Goal: Information Seeking & Learning: Learn about a topic

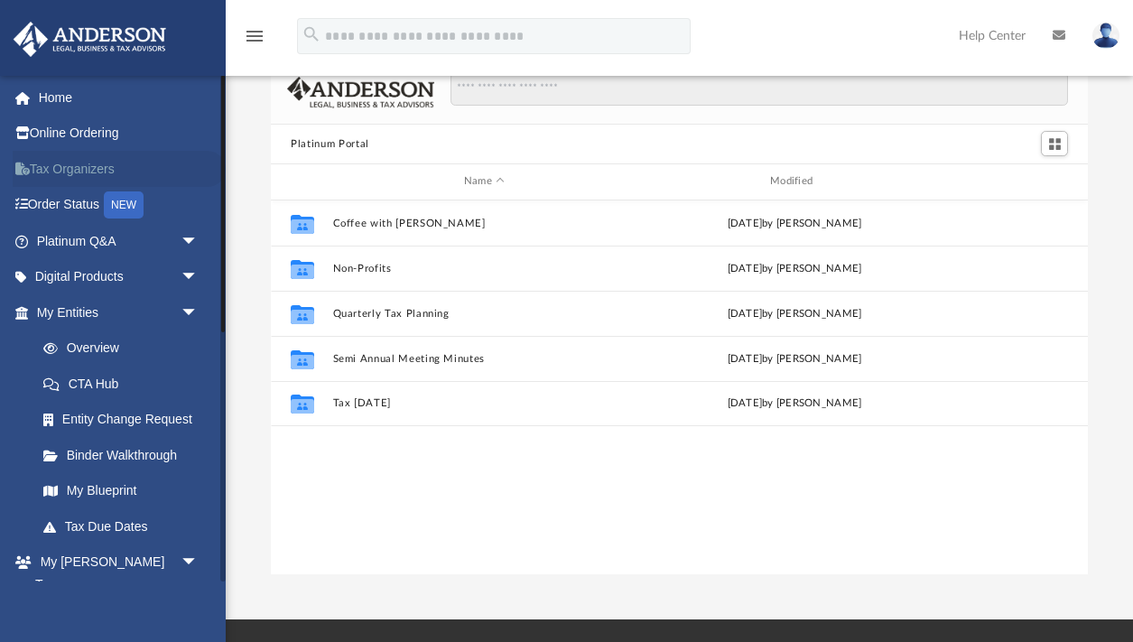
scroll to position [46, 0]
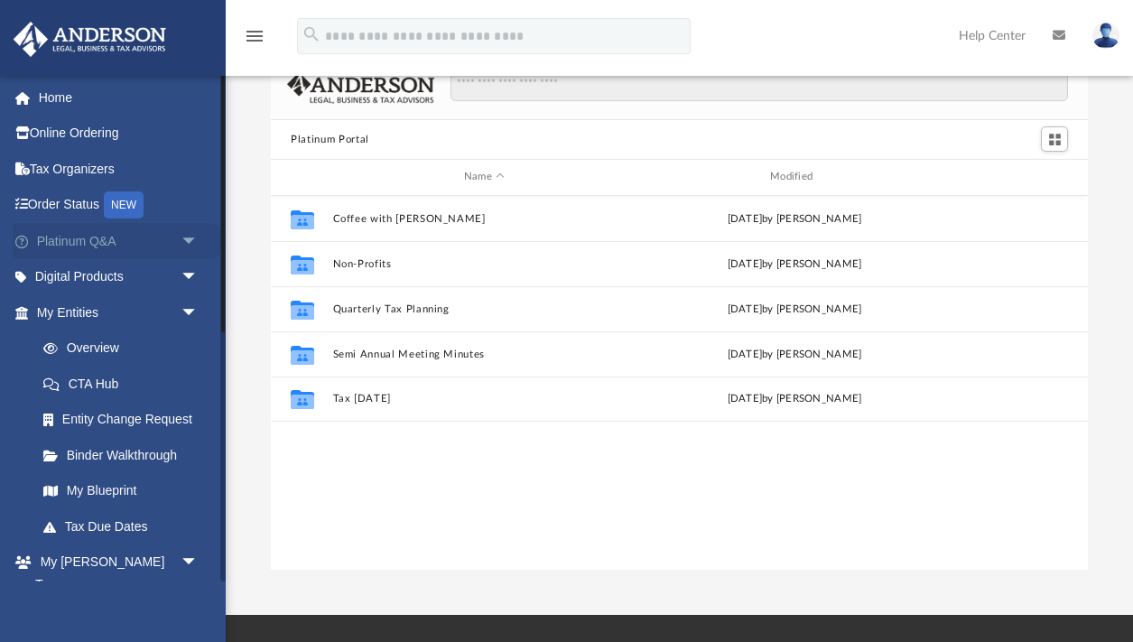
click at [190, 235] on span "arrow_drop_down" at bounding box center [199, 241] width 36 height 37
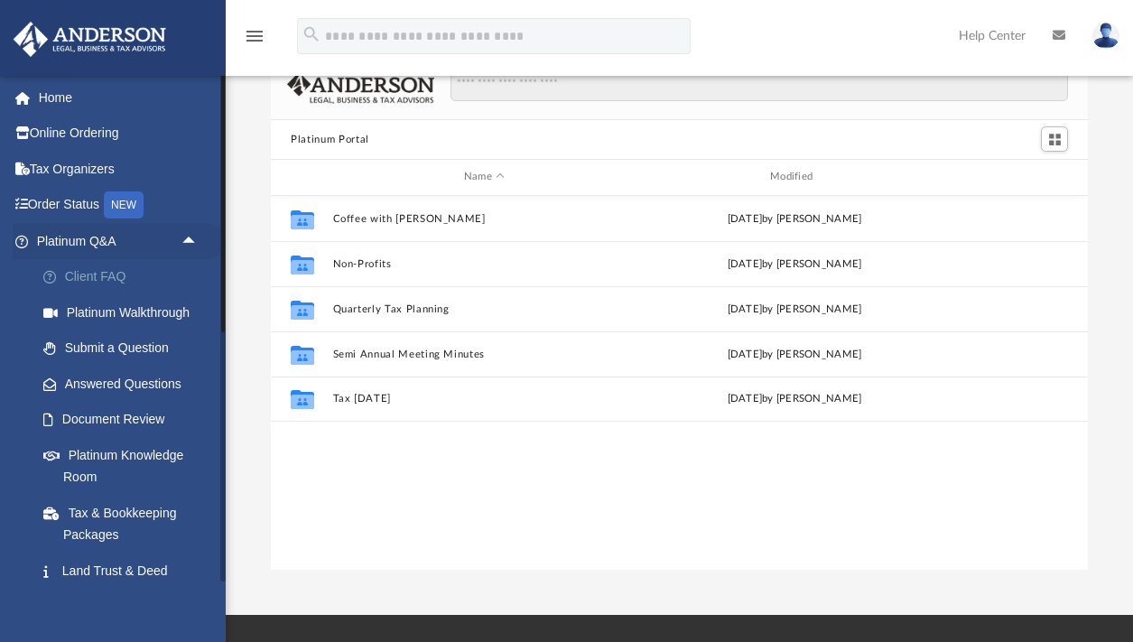
click at [113, 271] on link "Client FAQ" at bounding box center [125, 277] width 200 height 36
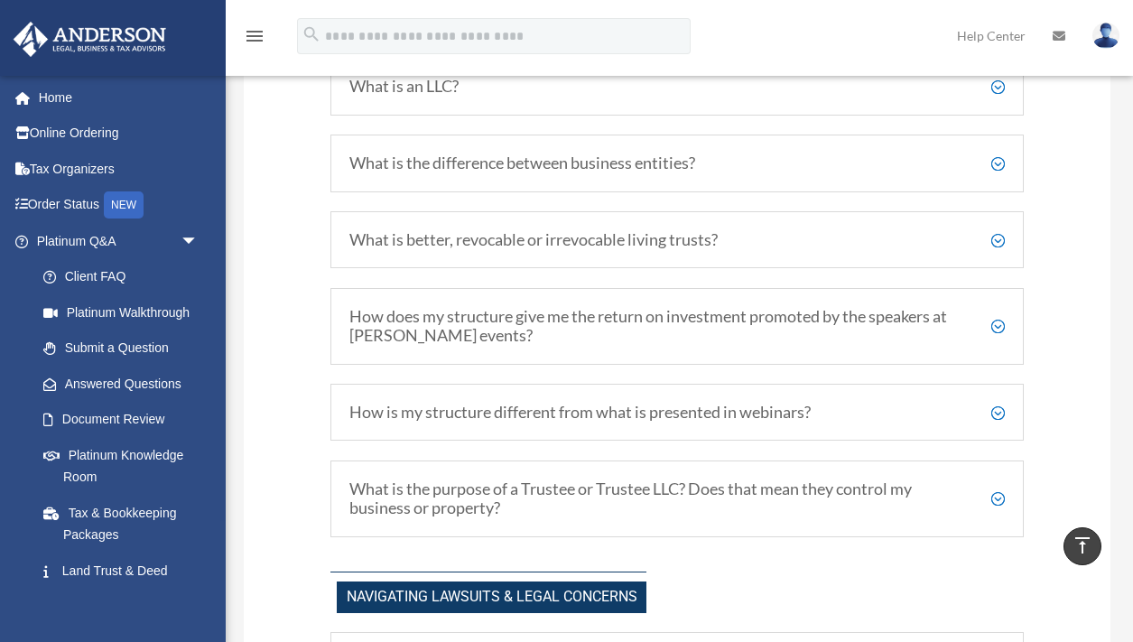
scroll to position [927, 0]
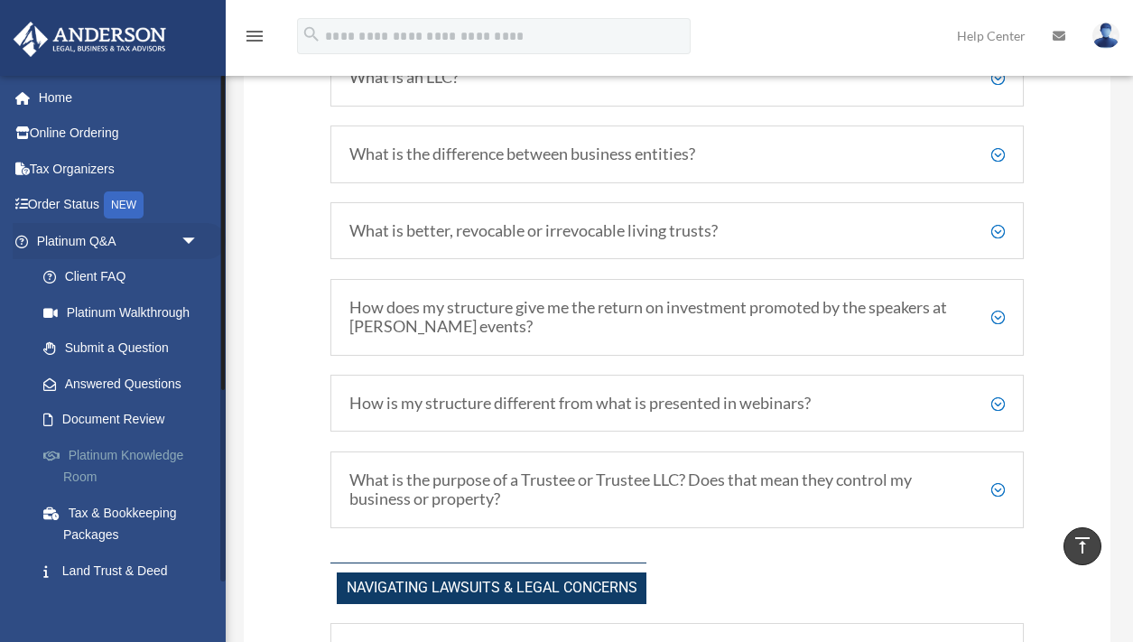
click at [148, 449] on link "Platinum Knowledge Room" at bounding box center [125, 466] width 200 height 58
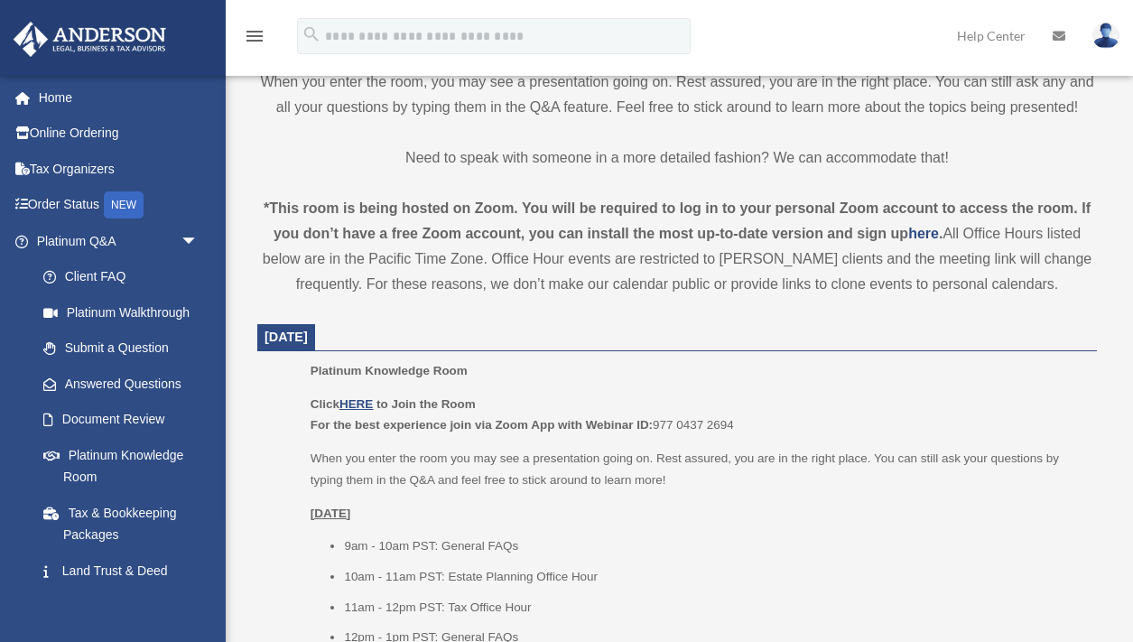
scroll to position [592, 0]
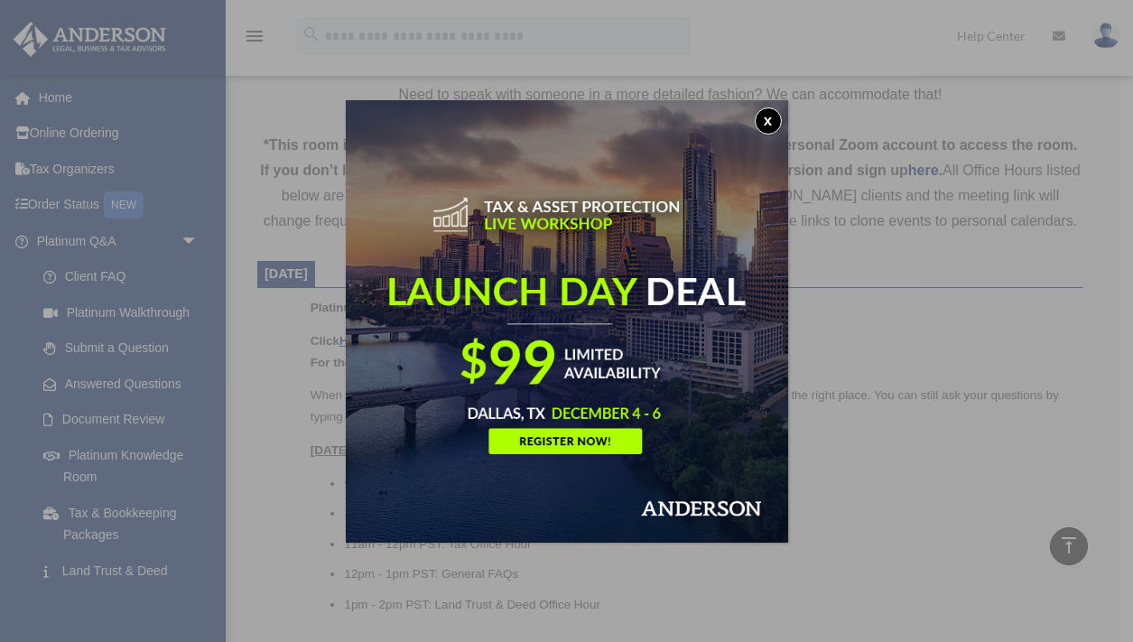
click at [767, 121] on button "x" at bounding box center [768, 120] width 27 height 27
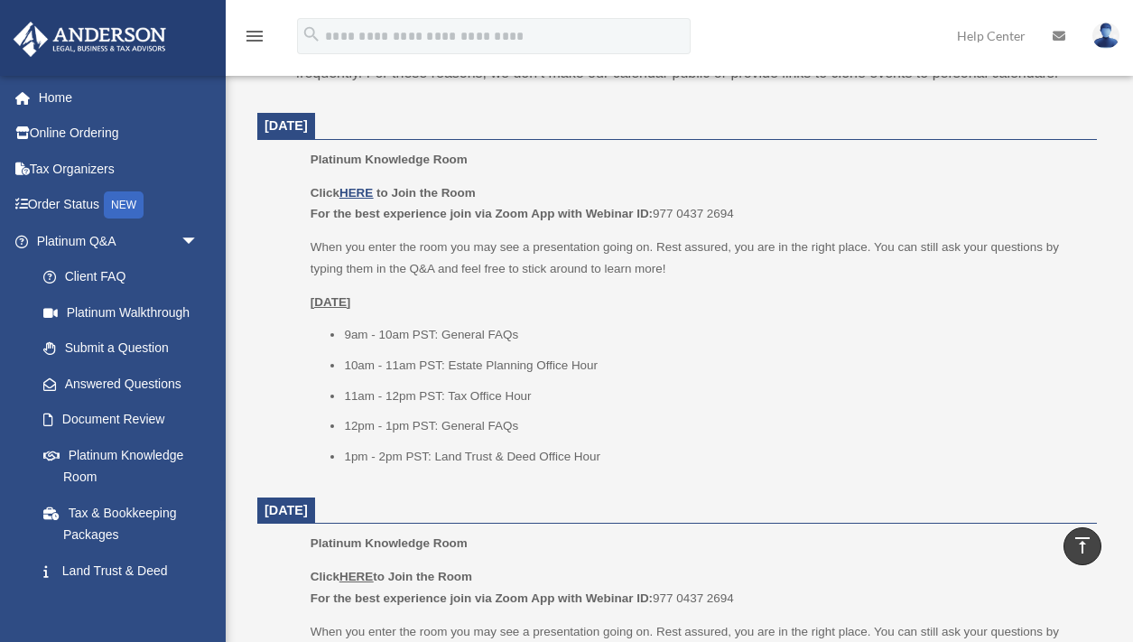
scroll to position [709, 0]
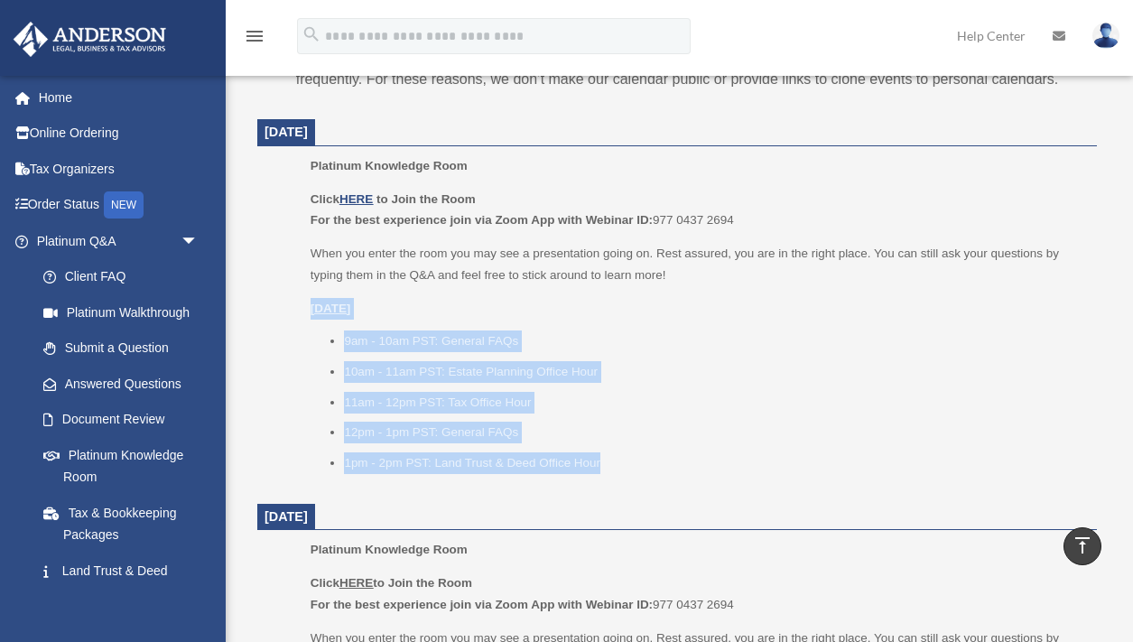
drag, startPoint x: 615, startPoint y: 459, endPoint x: 296, endPoint y: 305, distance: 353.6
click at [296, 305] on ul "Platinum Knowledge Room Click HERE to Join the Room For the best experience joi…" at bounding box center [677, 320] width 814 height 330
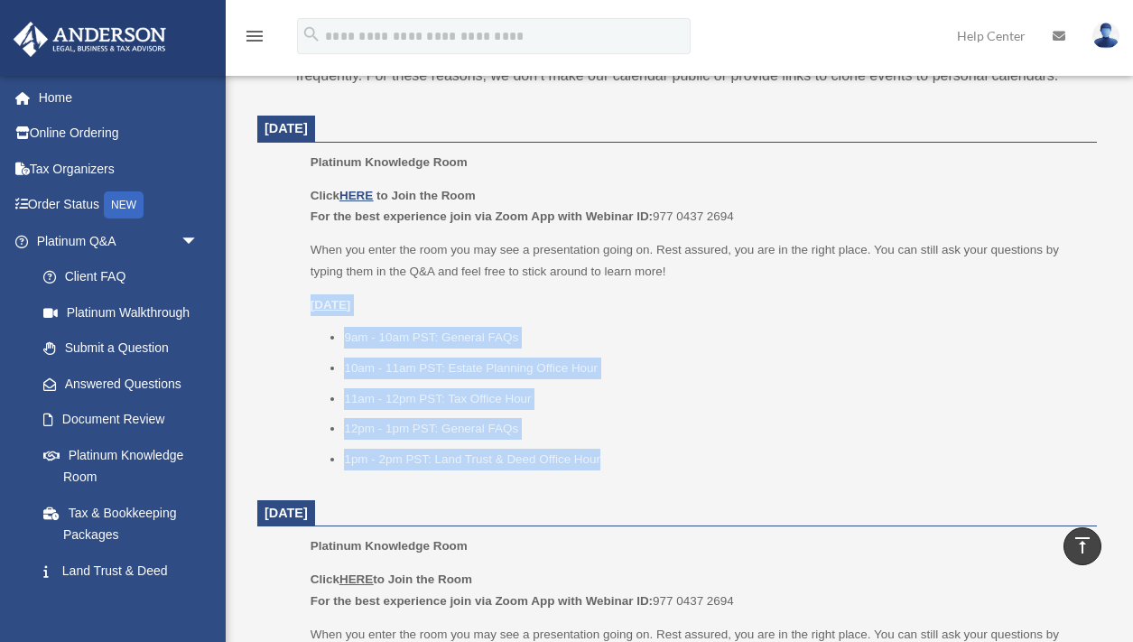
copy div "Monday, September 22 9am - 10am PST: General FAQs 10am - 11am PST: Estate Plann…"
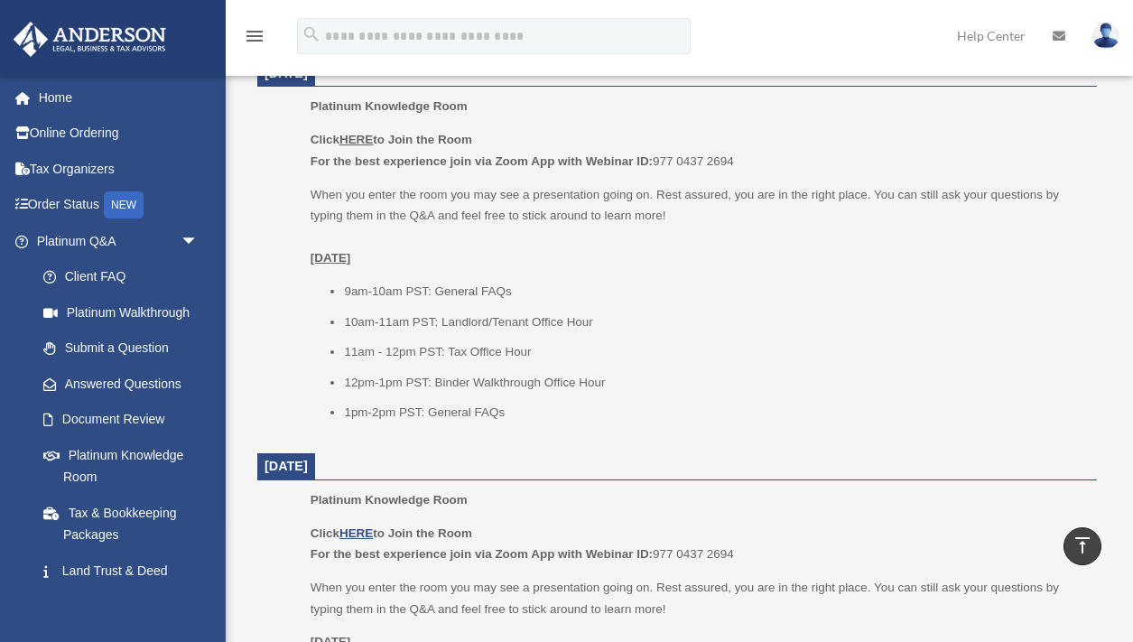
scroll to position [1162, 0]
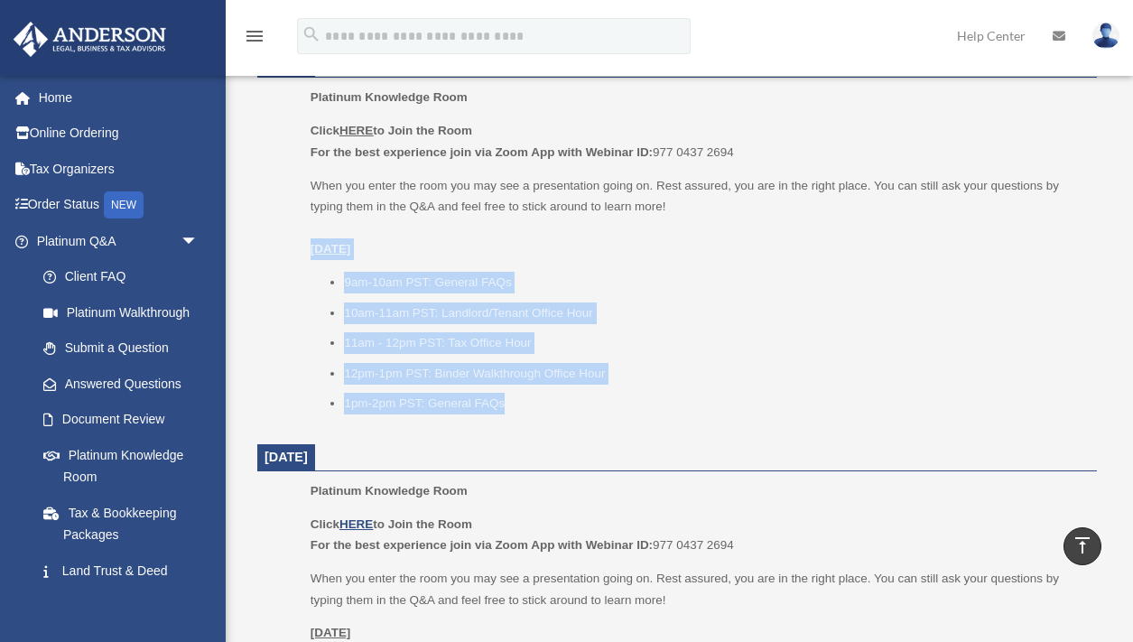
drag, startPoint x: 306, startPoint y: 239, endPoint x: 531, endPoint y: 403, distance: 278.4
click at [531, 403] on ul "Platinum Knowledge Room Click HERE to Join the Room For the best experience joi…" at bounding box center [677, 256] width 814 height 339
copy div "Tuesday, September 23 9am-10am PST: General FAQs 10am-11am PST: Landlord/Tenant…"
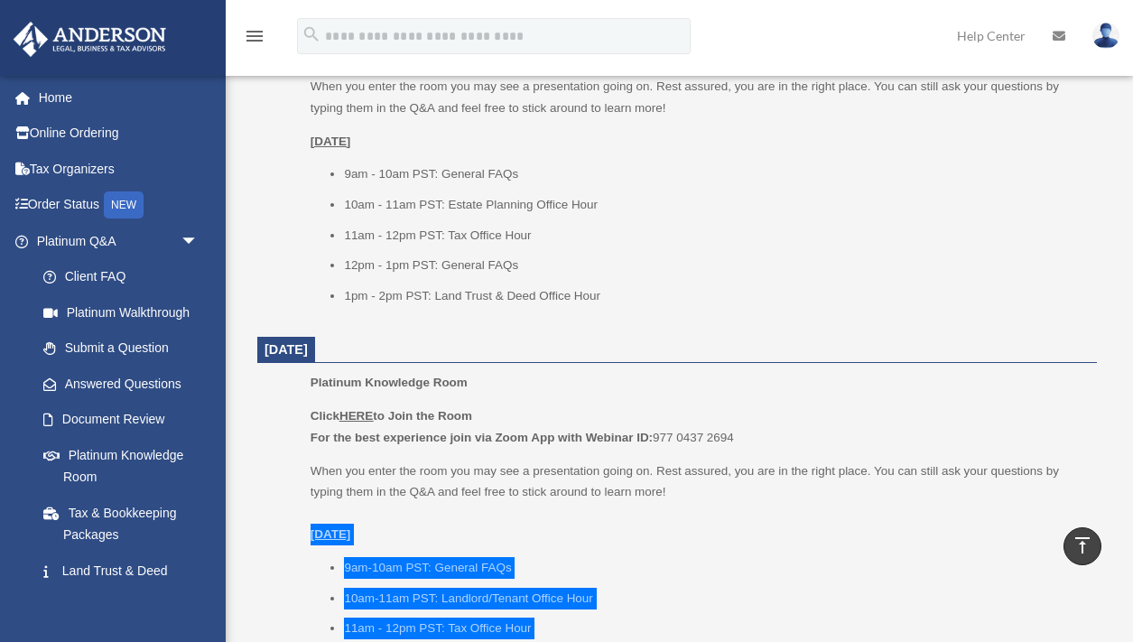
scroll to position [874, 0]
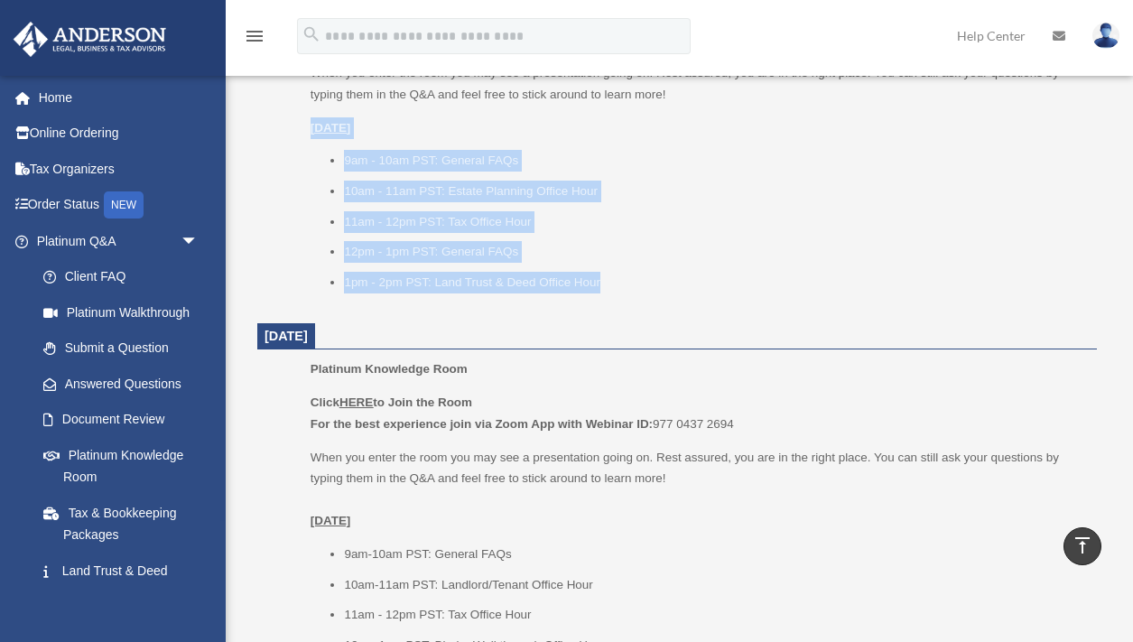
drag, startPoint x: 298, startPoint y: 129, endPoint x: 576, endPoint y: 292, distance: 322.5
click at [576, 292] on ul "Platinum Knowledge Room Click HERE to Join the Room For the best experience joi…" at bounding box center [677, 140] width 814 height 330
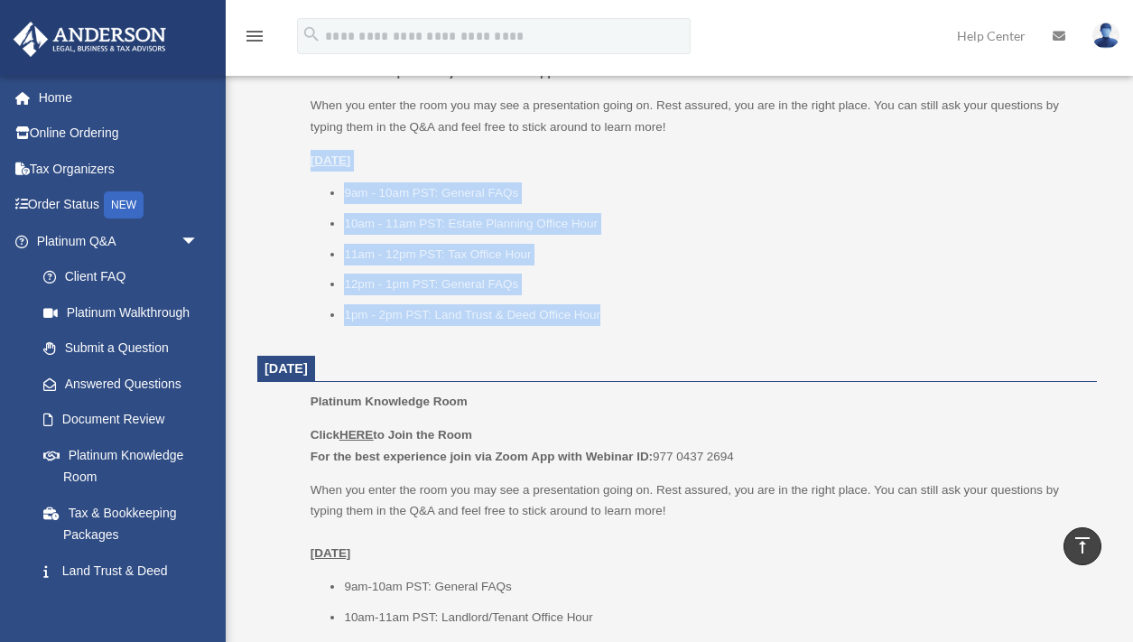
scroll to position [856, 0]
copy div "Monday, September 22 9am - 10am PST: General FAQs 10am - 11am PST: Estate Plann…"
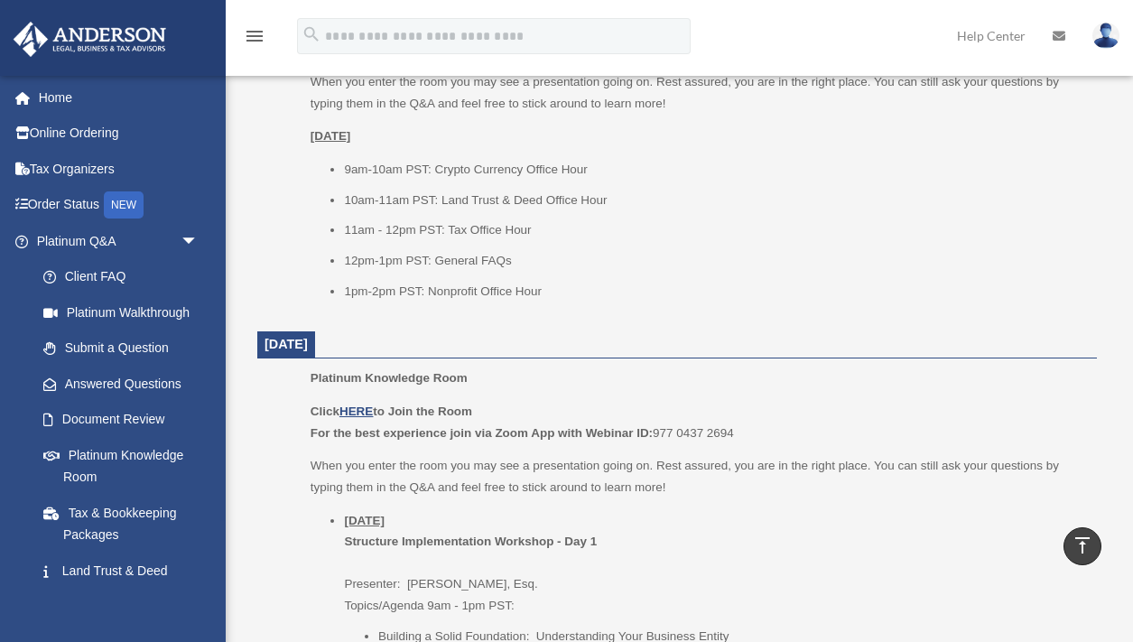
scroll to position [1660, 0]
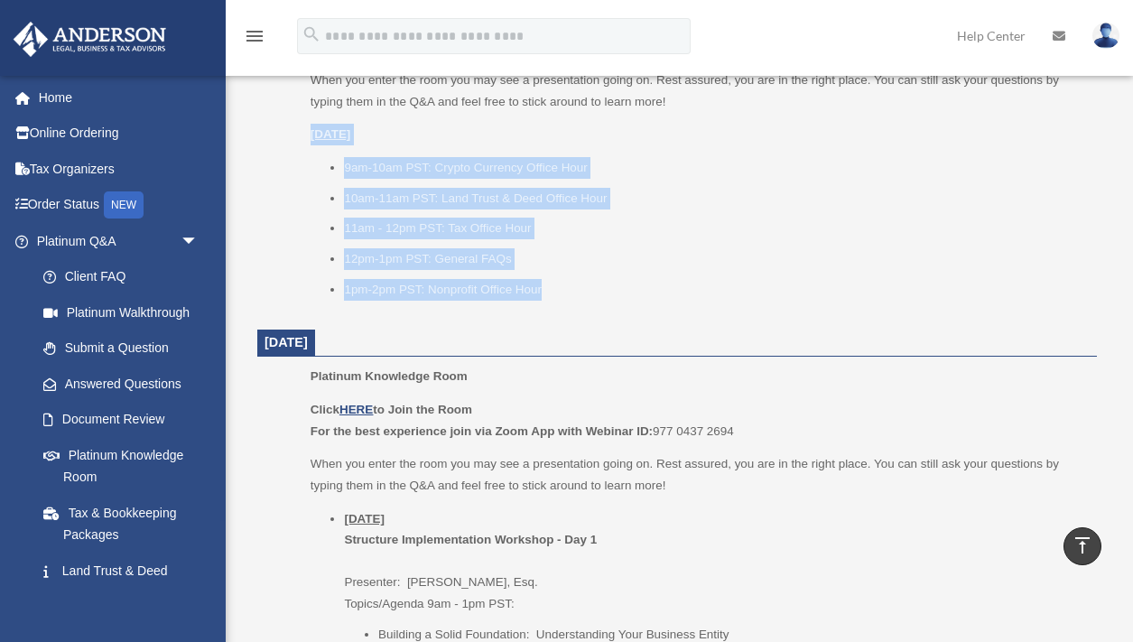
drag, startPoint x: 298, startPoint y: 117, endPoint x: 548, endPoint y: 273, distance: 294.3
click at [548, 273] on ul "Platinum Knowledge Room Click HERE to Join the Room For the best experience joi…" at bounding box center [677, 147] width 814 height 330
copy div "Wednesday, September 24 9am-10am PST: Crypto Currency Office Hour 10am-11am PST…"
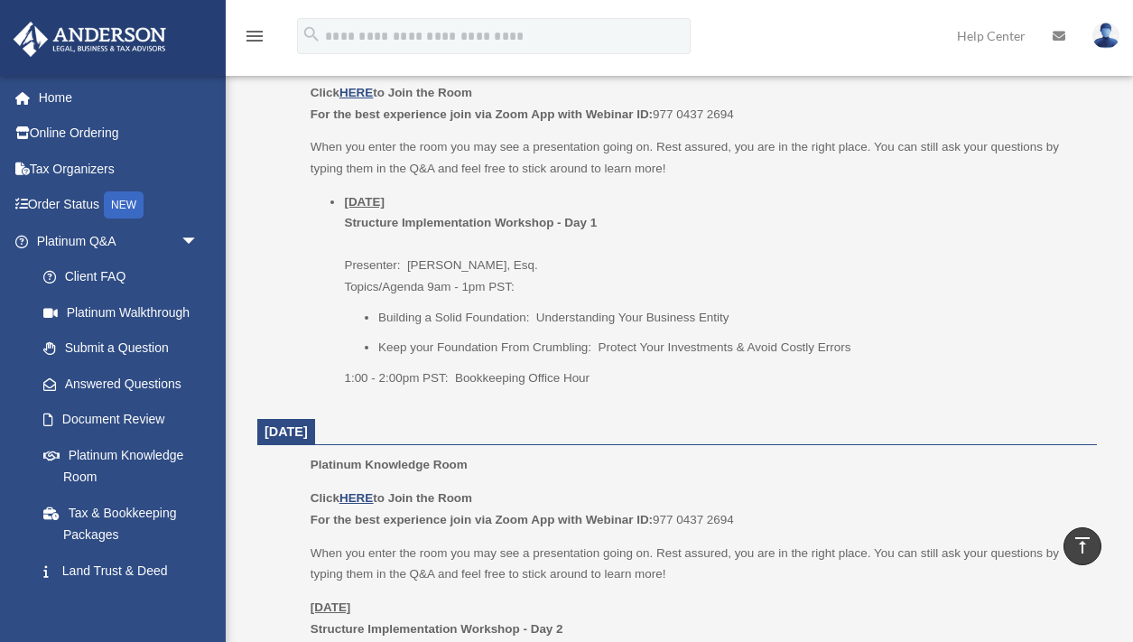
scroll to position [1977, 0]
drag, startPoint x: 344, startPoint y: 187, endPoint x: 663, endPoint y: 221, distance: 320.5
click at [663, 221] on li "[DATE] Structure Implementation Workshop - Day 1 Presenter: [PERSON_NAME], Esq.…" at bounding box center [714, 289] width 740 height 197
copy li "Thursday, September 25 Structure Implementation Workshop - Day 1"
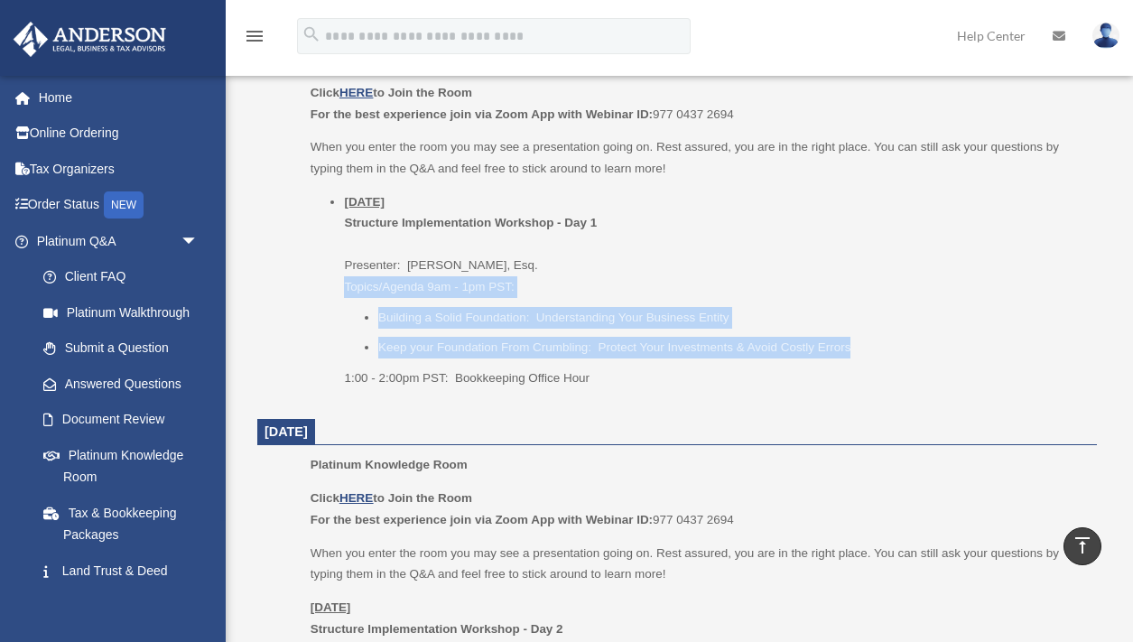
drag, startPoint x: 345, startPoint y: 268, endPoint x: 901, endPoint y: 329, distance: 559.4
click at [902, 329] on li "[DATE] Structure Implementation Workshop - Day 1 Presenter: [PERSON_NAME], Esq.…" at bounding box center [714, 289] width 740 height 197
copy li "Topics/Agenda 9am - 1pm PST: Building a Solid Foundation: Understanding Your Bu…"
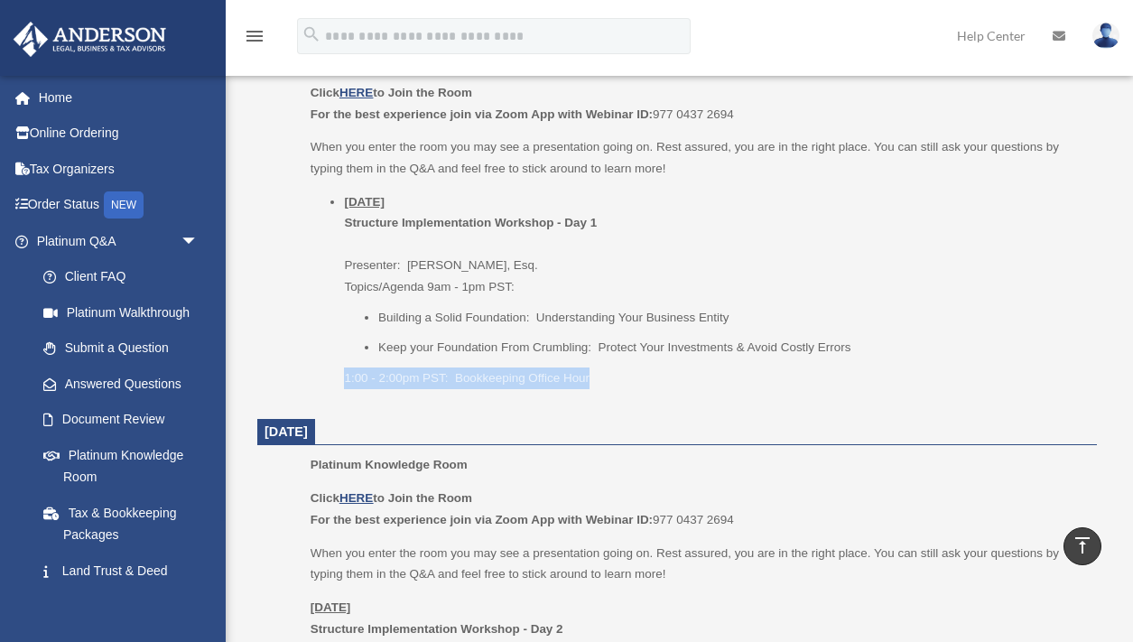
drag, startPoint x: 605, startPoint y: 358, endPoint x: 335, endPoint y: 362, distance: 269.9
click at [335, 362] on ul "[DATE] Structure Implementation Workshop - Day 1 Presenter: [PERSON_NAME], Esq.…" at bounding box center [697, 289] width 774 height 197
copy p "1:00 - 2:00pm PST: Bookkeeping Office Hour"
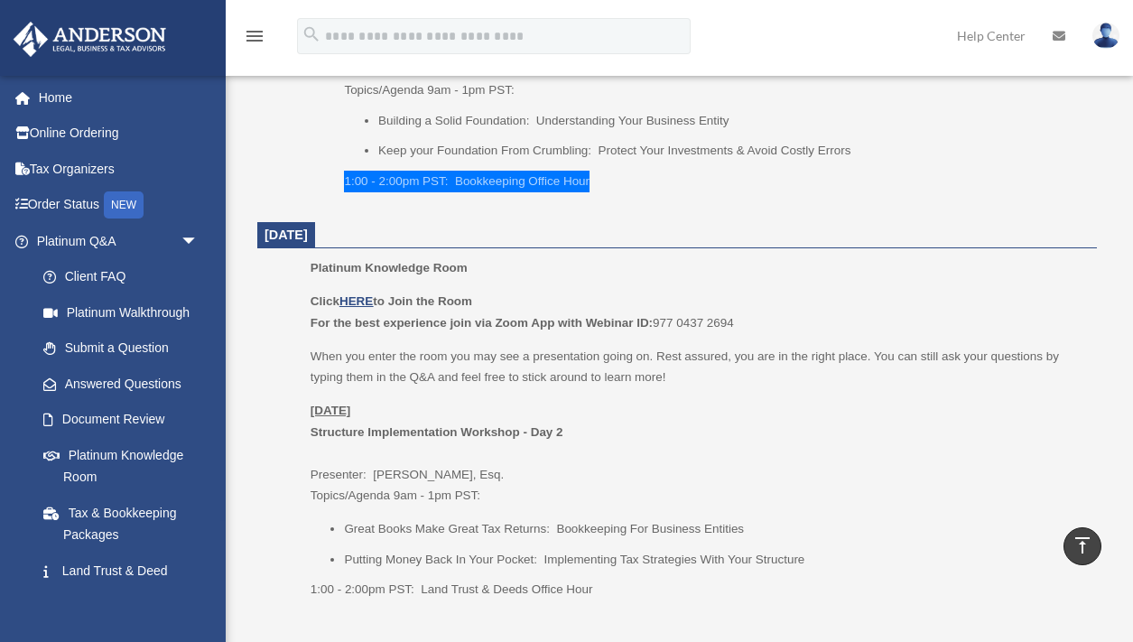
scroll to position [2234, 0]
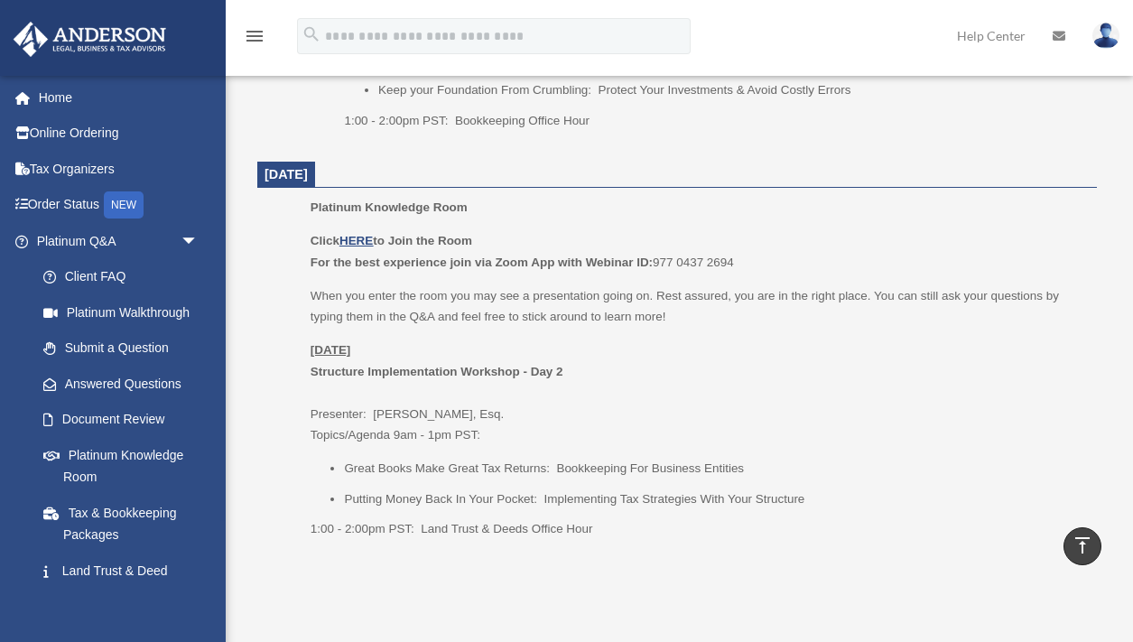
click at [311, 205] on div "Platinum Knowledge Room Click HERE to Join the Room For the best experience joi…" at bounding box center [697, 374] width 774 height 355
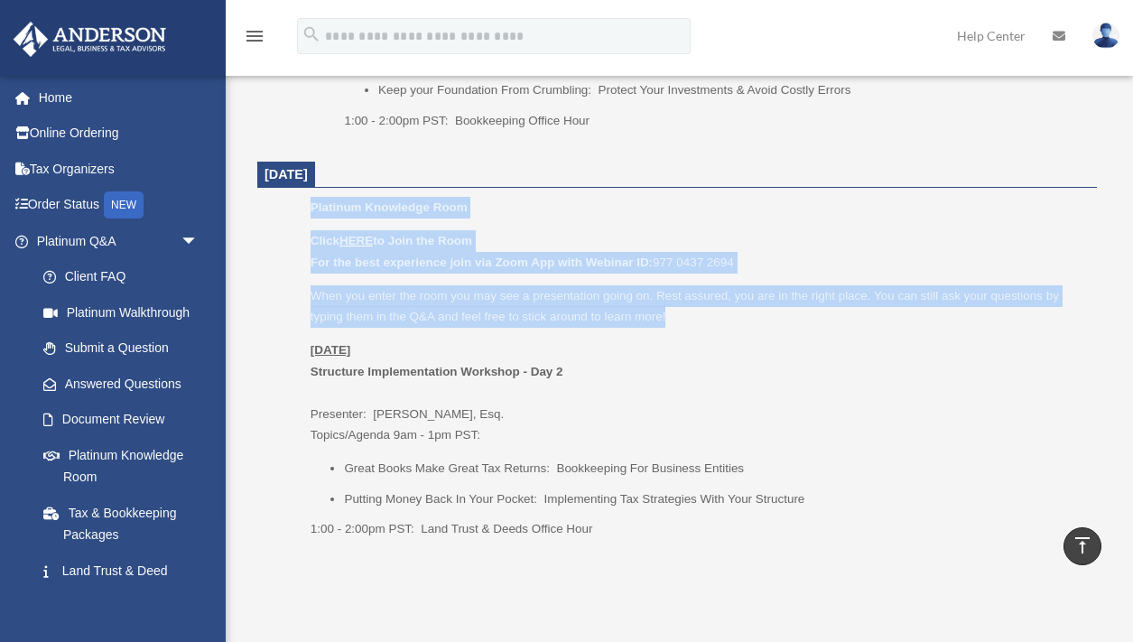
drag, startPoint x: 309, startPoint y: 187, endPoint x: 729, endPoint y: 297, distance: 434.8
click at [729, 297] on ul "Platinum Knowledge Room Click HERE to Join the Room For the best experience joi…" at bounding box center [677, 374] width 814 height 355
copy div "Platinum Knowledge Room Click HERE to Join the Room For the best experience joi…"
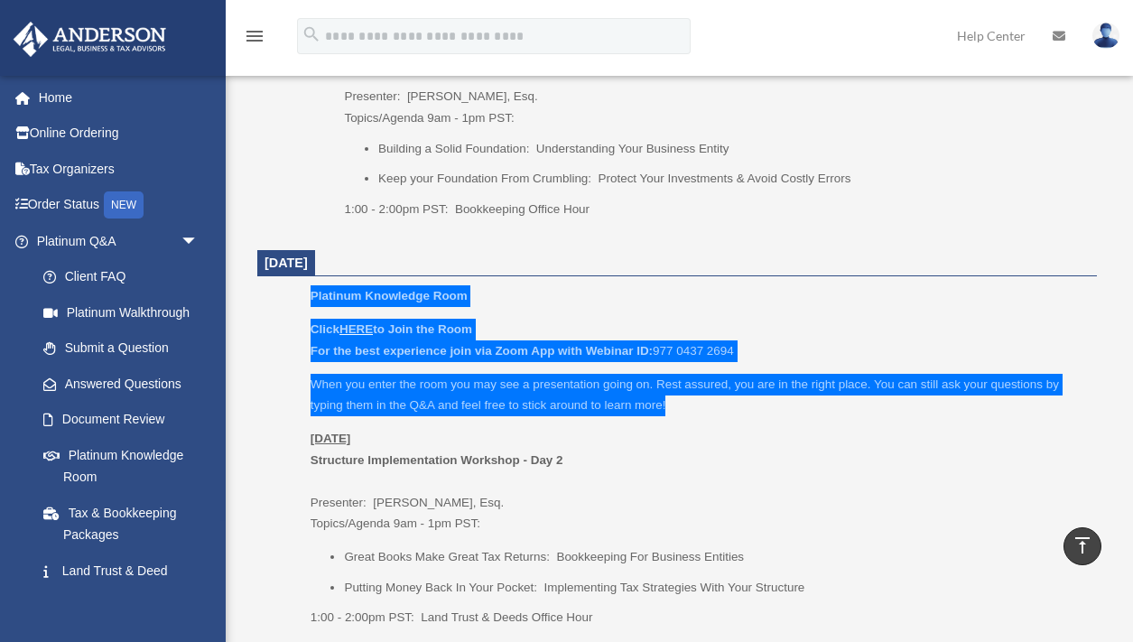
scroll to position [2147, 0]
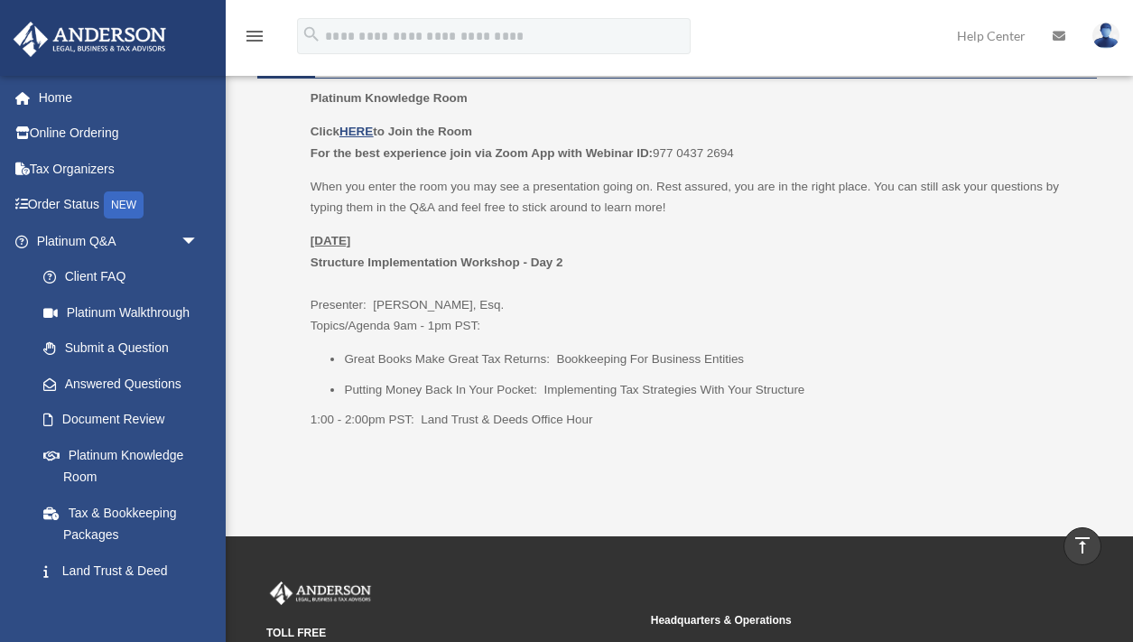
click at [681, 269] on p "Friday, September 26 Structure Implementation Workshop - Day 2 Presenter: Josh …" at bounding box center [697, 283] width 774 height 107
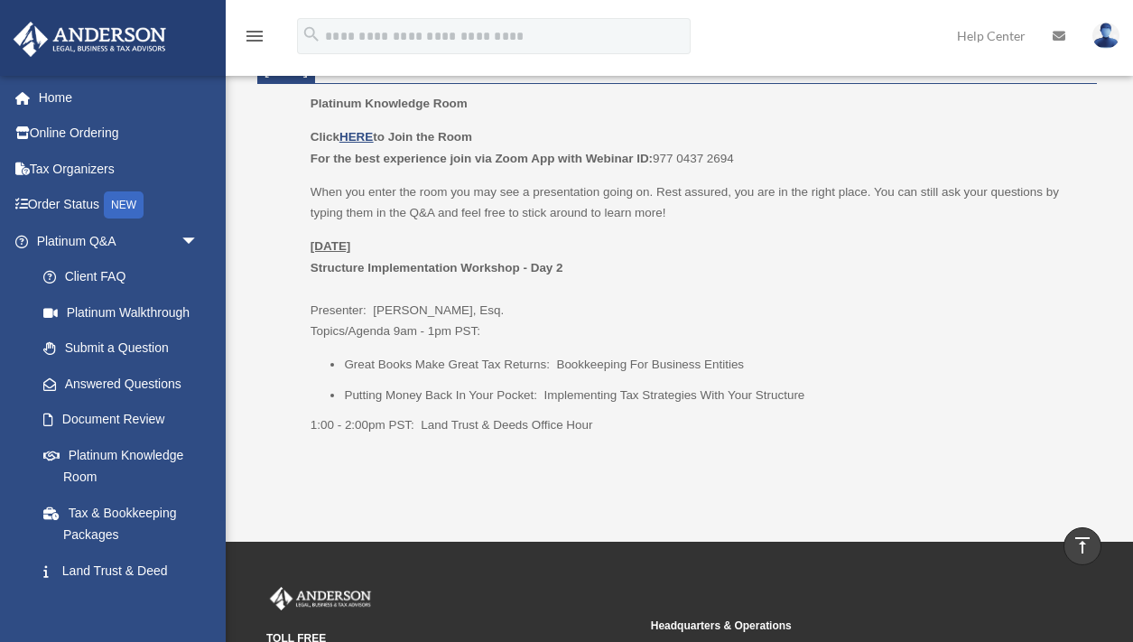
scroll to position [2321, 0]
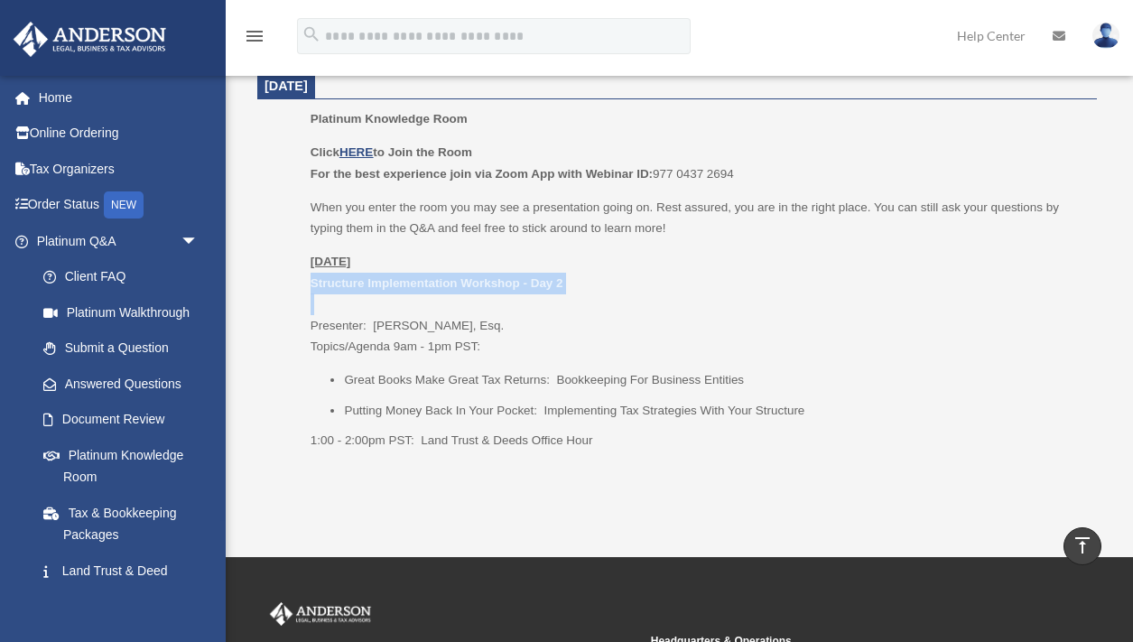
drag, startPoint x: 310, startPoint y: 247, endPoint x: 522, endPoint y: 283, distance: 215.0
click at [522, 283] on p "Friday, September 26 Structure Implementation Workshop - Day 2 Presenter: Josh …" at bounding box center [697, 304] width 774 height 107
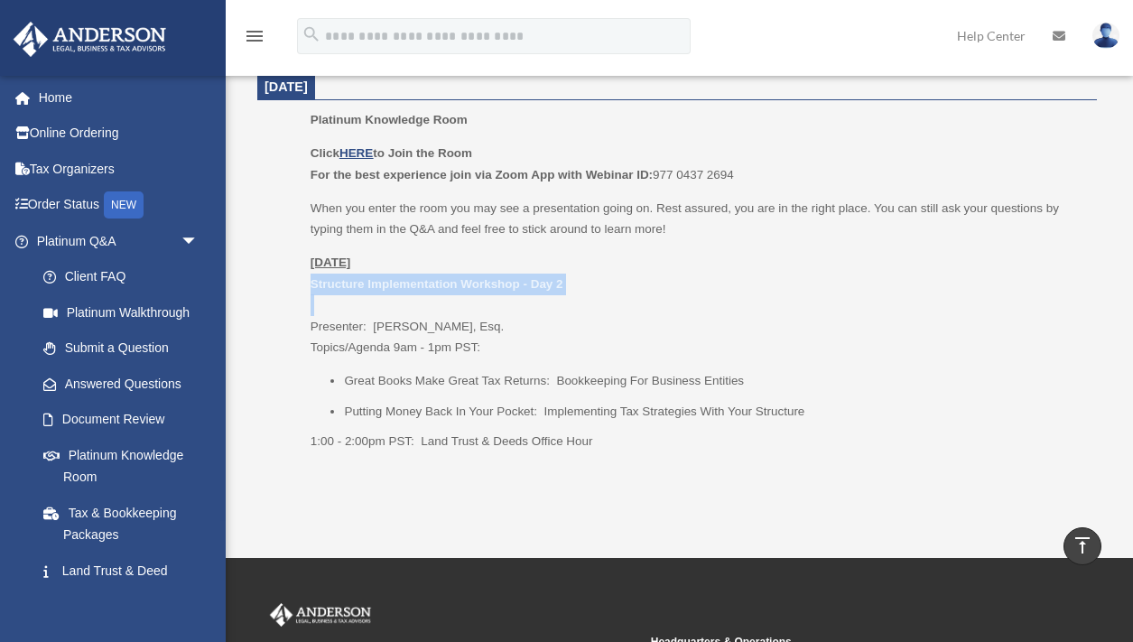
copy p "Structure Implementation Workshop - Day 2"
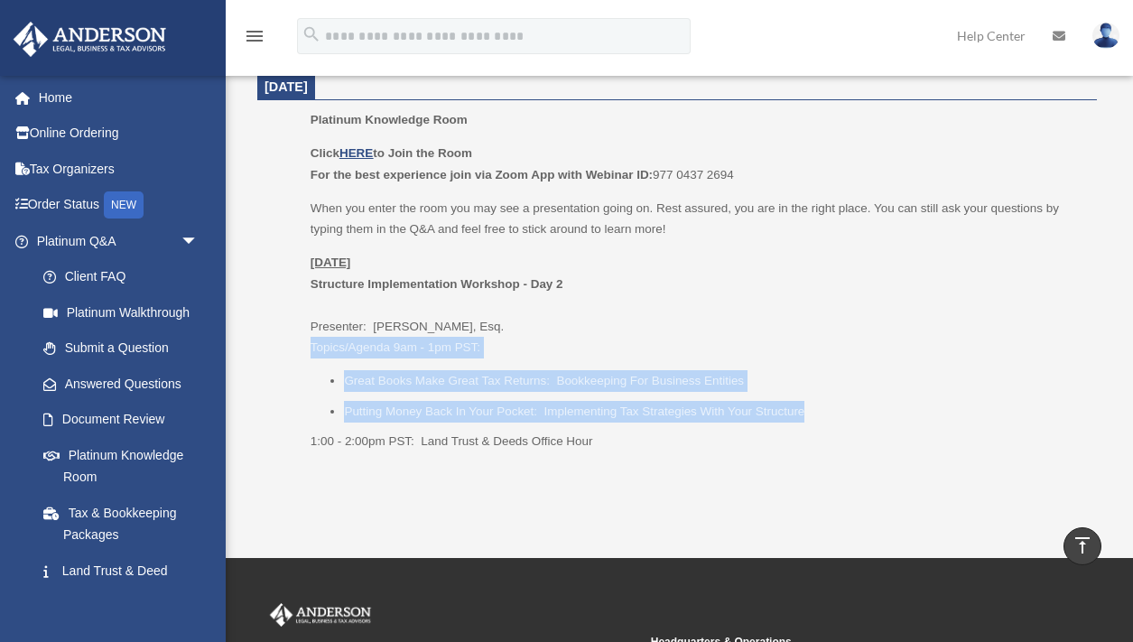
drag, startPoint x: 309, startPoint y: 326, endPoint x: 814, endPoint y: 388, distance: 509.3
click at [814, 388] on ul "Platinum Knowledge Room Click HERE to Join the Room For the best experience joi…" at bounding box center [677, 286] width 814 height 355
copy div "Topics/Agenda 9am - 1pm PST: Great Books Make Great Tax Returns: Bookkeeping Fo…"
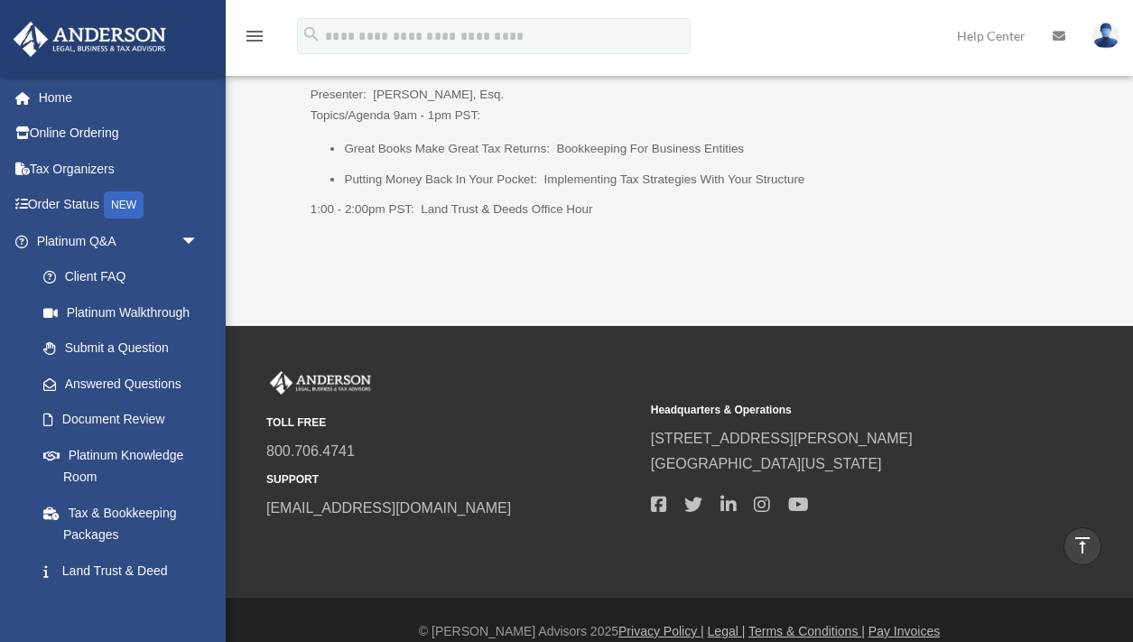
scroll to position [2554, 0]
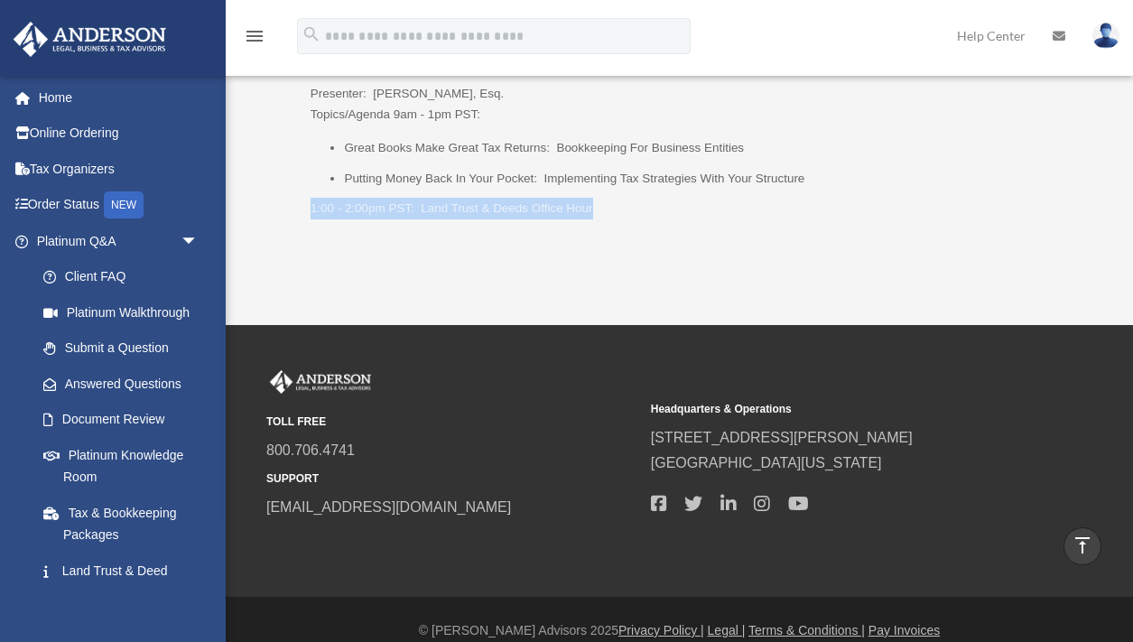
drag, startPoint x: 305, startPoint y: 183, endPoint x: 619, endPoint y: 182, distance: 314.1
click at [619, 182] on ul "Platinum Knowledge Room Click HERE to Join the Room For the best experience joi…" at bounding box center [677, 53] width 814 height 355
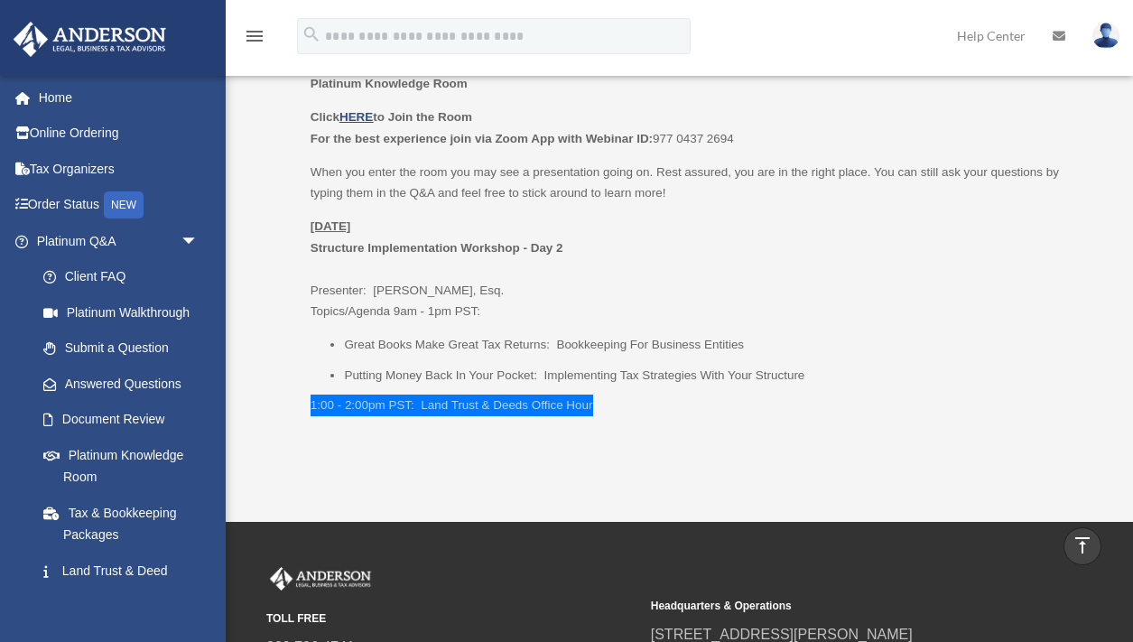
scroll to position [2346, 0]
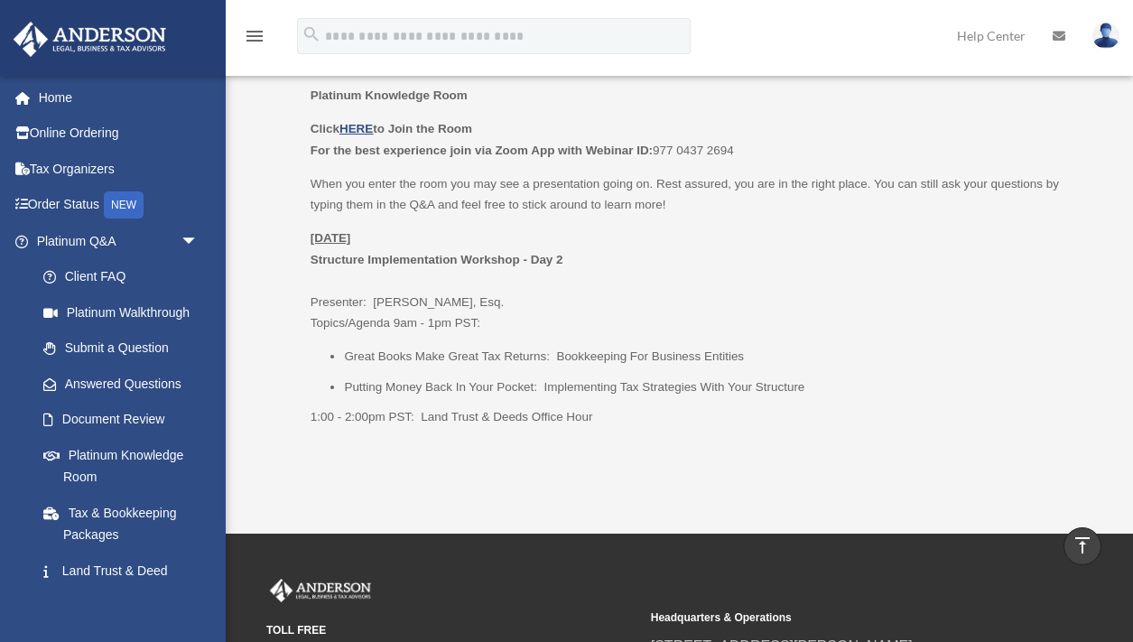
click at [498, 283] on p "Friday, September 26 Structure Implementation Workshop - Day 2 Presenter: Josh …" at bounding box center [697, 280] width 774 height 107
click at [498, 277] on p "Friday, September 26 Structure Implementation Workshop - Day 2 Presenter: Josh …" at bounding box center [697, 280] width 774 height 107
drag, startPoint x: 492, startPoint y: 276, endPoint x: 296, endPoint y: 243, distance: 198.7
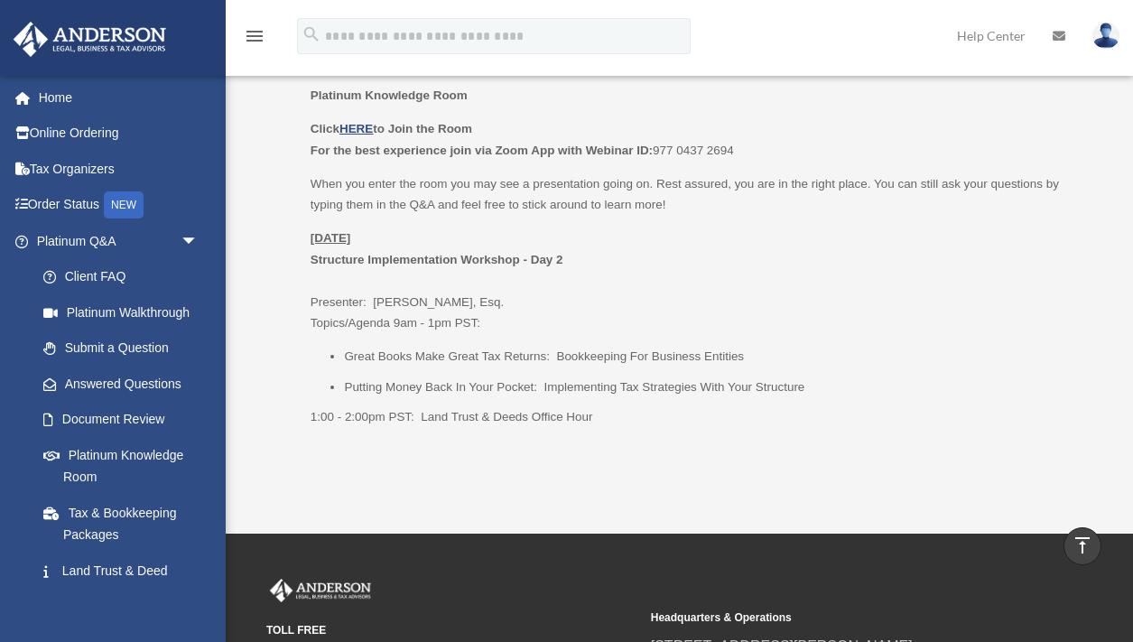
click at [300, 242] on ul "Platinum Knowledge Room Click HERE to Join the Room For the best experience joi…" at bounding box center [677, 262] width 814 height 355
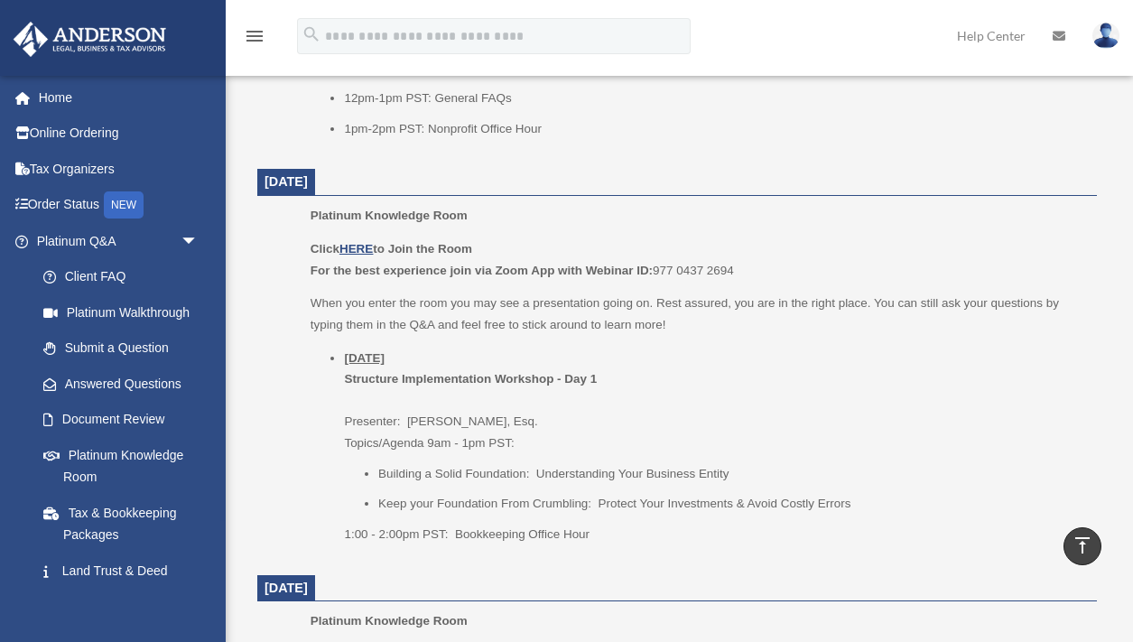
scroll to position [1825, 0]
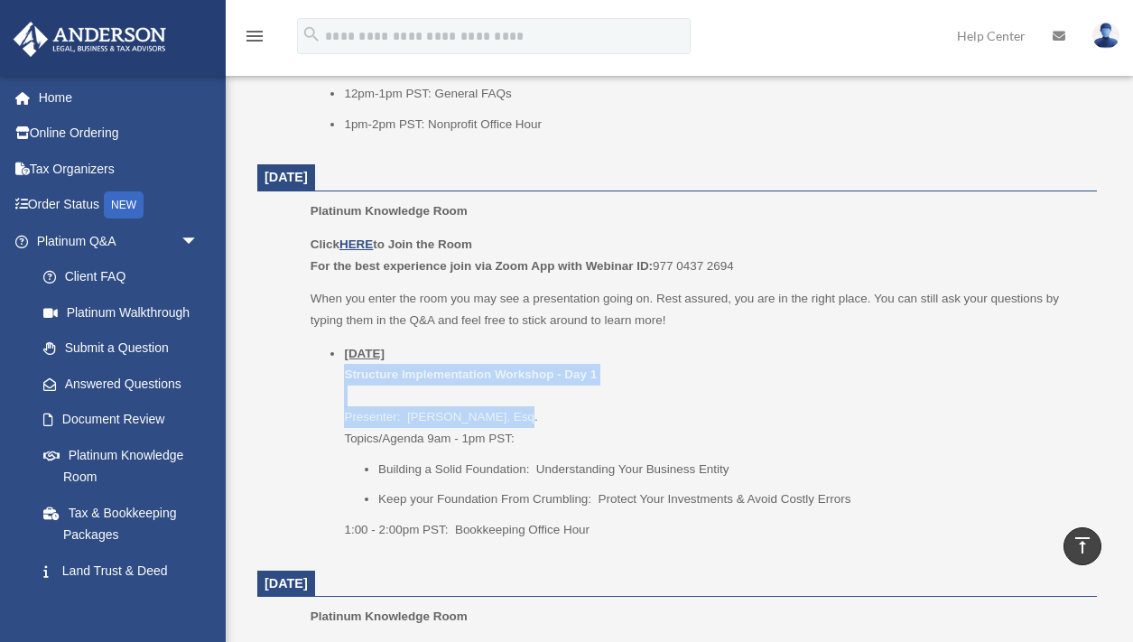
drag, startPoint x: 523, startPoint y: 405, endPoint x: 293, endPoint y: 366, distance: 232.5
click at [289, 361] on ul "Platinum Knowledge Room Click HERE to Join the Room For the best experience joi…" at bounding box center [677, 376] width 814 height 352
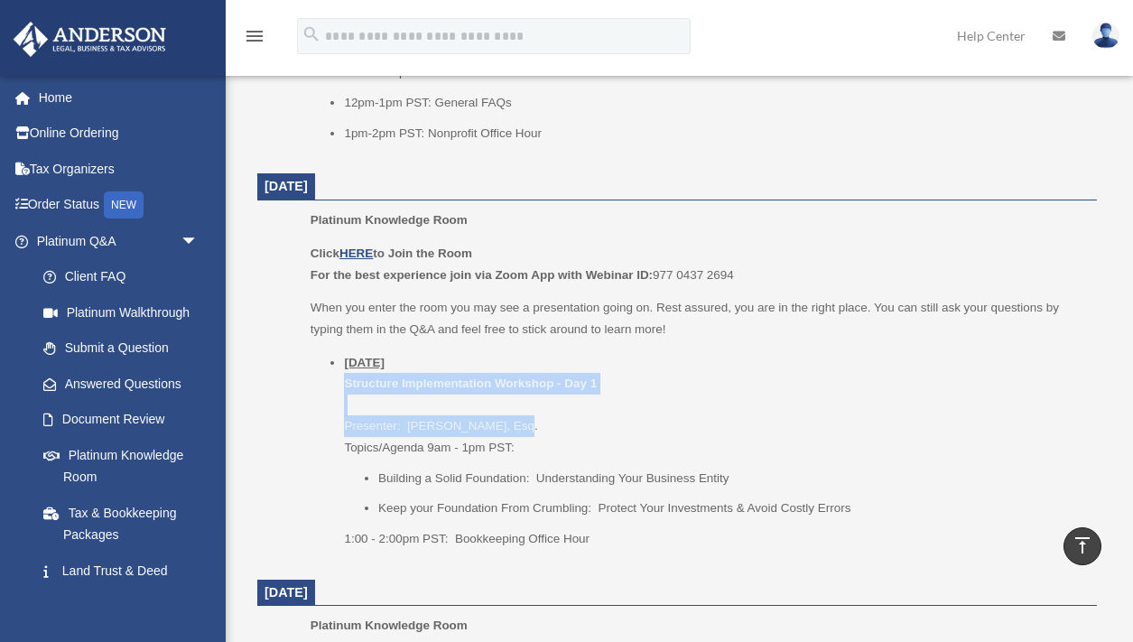
click at [558, 394] on li "Thursday, September 25 Structure Implementation Workshop - Day 1 Presenter: Gwe…" at bounding box center [714, 450] width 740 height 197
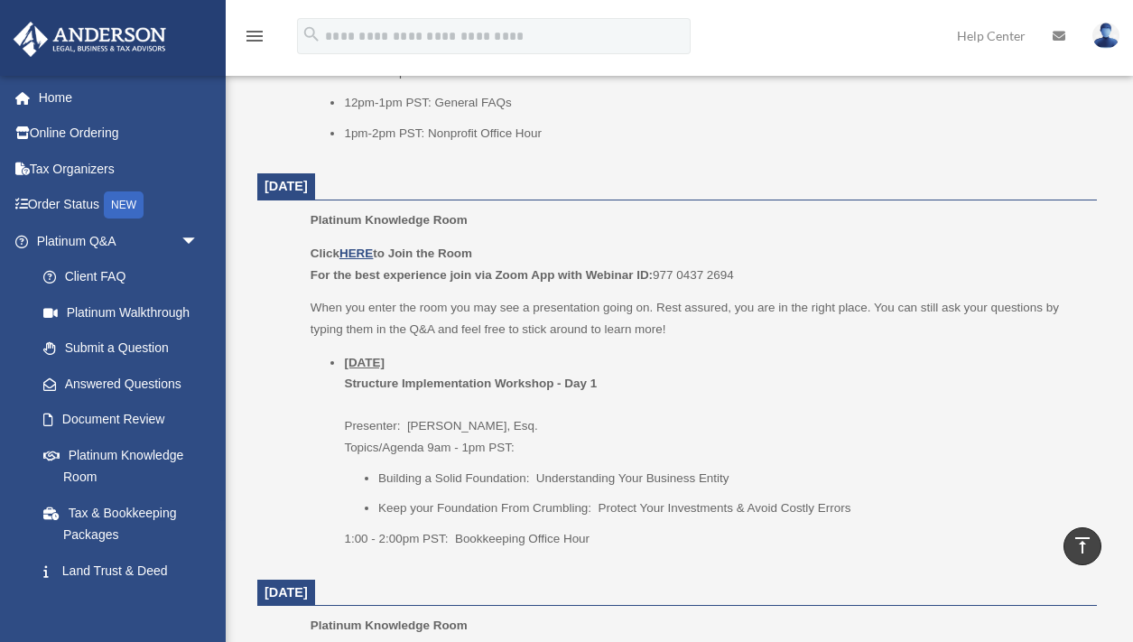
scroll to position [1821, 0]
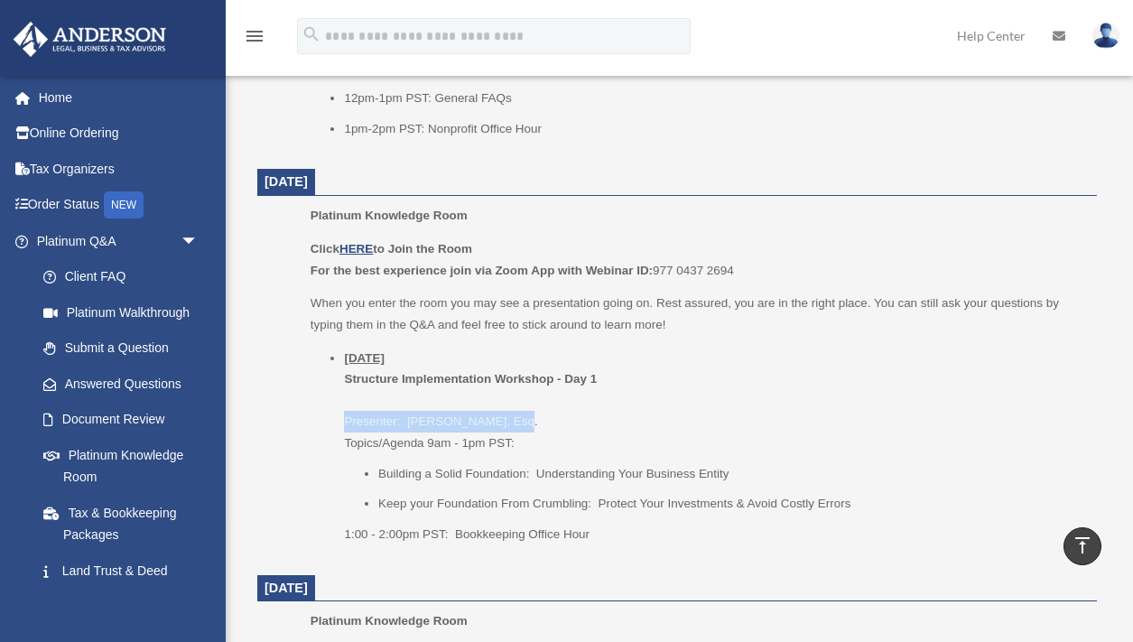
drag, startPoint x: 343, startPoint y: 410, endPoint x: 548, endPoint y: 410, distance: 204.9
click at [549, 409] on ul "Thursday, September 25 Structure Implementation Workshop - Day 1 Presenter: Gwe…" at bounding box center [697, 446] width 774 height 197
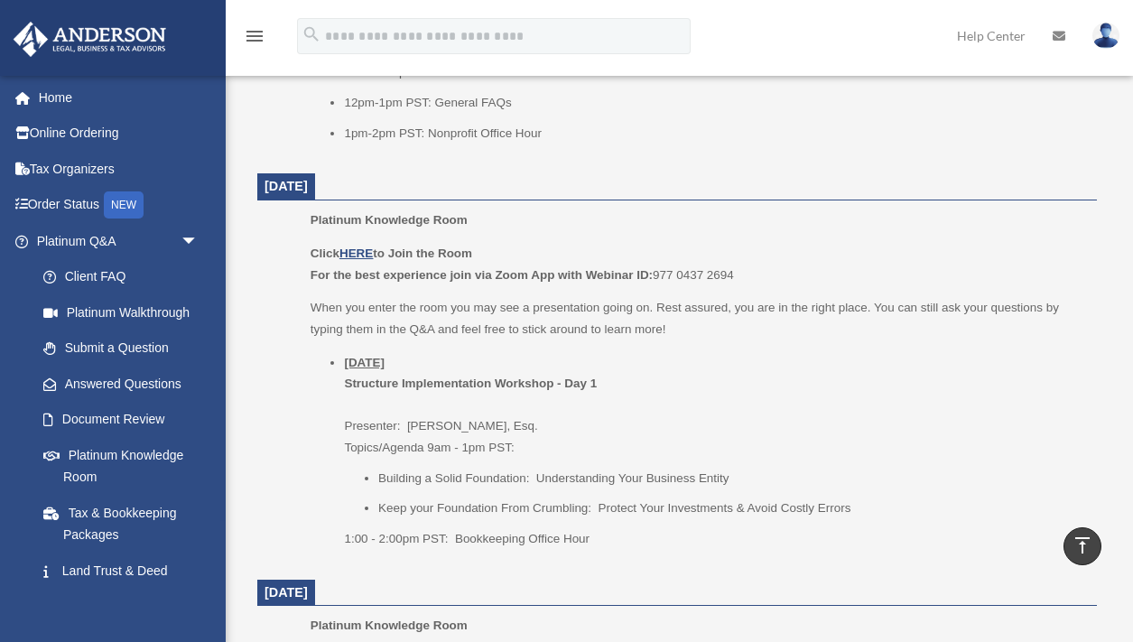
drag, startPoint x: 648, startPoint y: 405, endPoint x: 453, endPoint y: 419, distance: 195.4
click at [639, 408] on li "Thursday, September 25 Structure Implementation Workshop - Day 1 Presenter: Gwe…" at bounding box center [714, 450] width 740 height 197
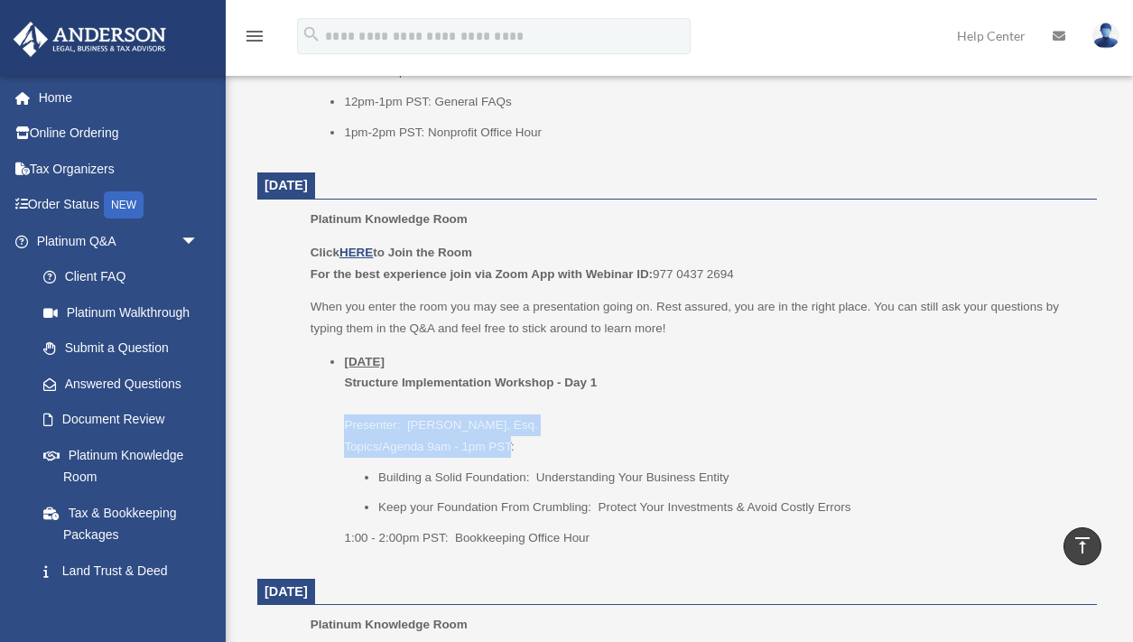
drag, startPoint x: 340, startPoint y: 403, endPoint x: 510, endPoint y: 429, distance: 171.6
click at [510, 429] on ul "Thursday, September 25 Structure Implementation Workshop - Day 1 Presenter: Gwe…" at bounding box center [697, 449] width 774 height 197
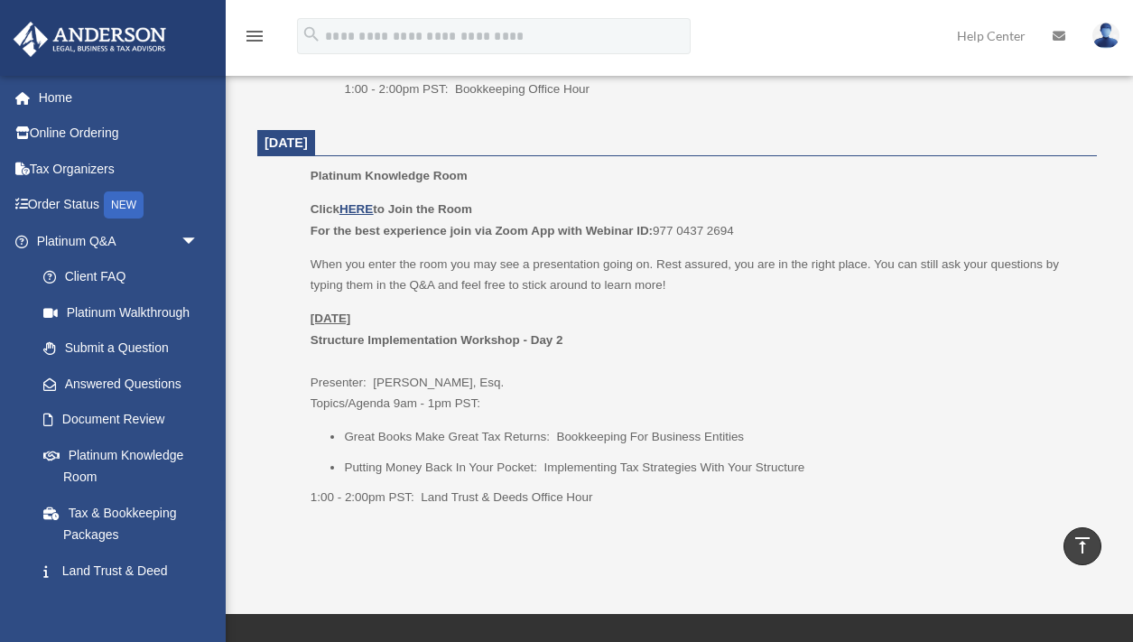
scroll to position [2268, 0]
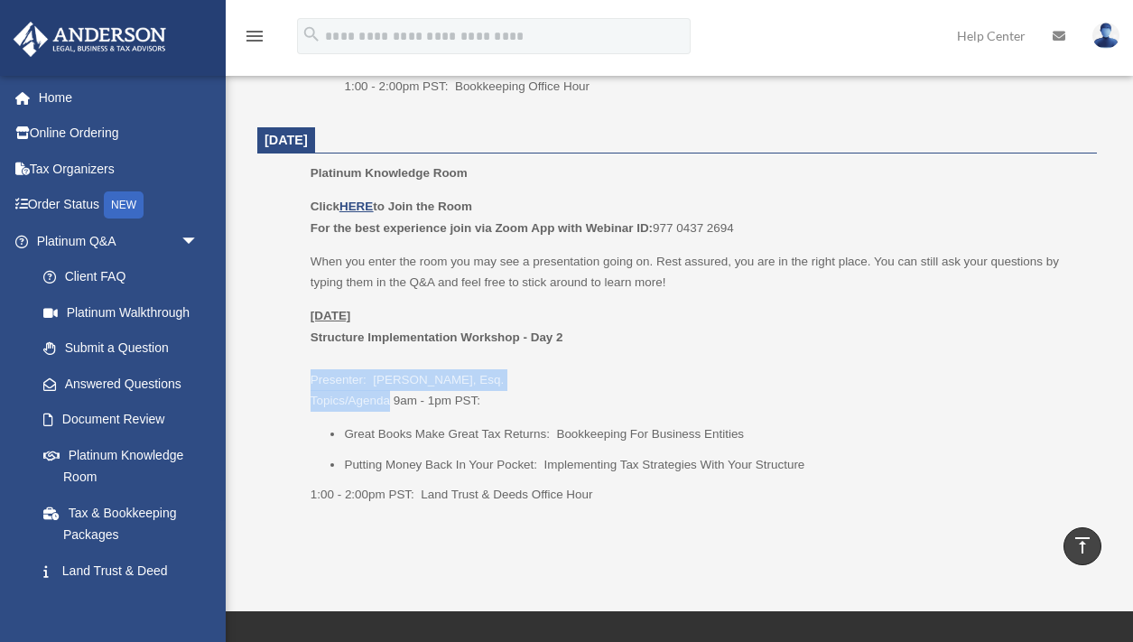
drag, startPoint x: 307, startPoint y: 357, endPoint x: 423, endPoint y: 359, distance: 116.4
click at [386, 379] on ul "Platinum Knowledge Room Click HERE to Join the Room For the best experience joi…" at bounding box center [677, 339] width 814 height 355
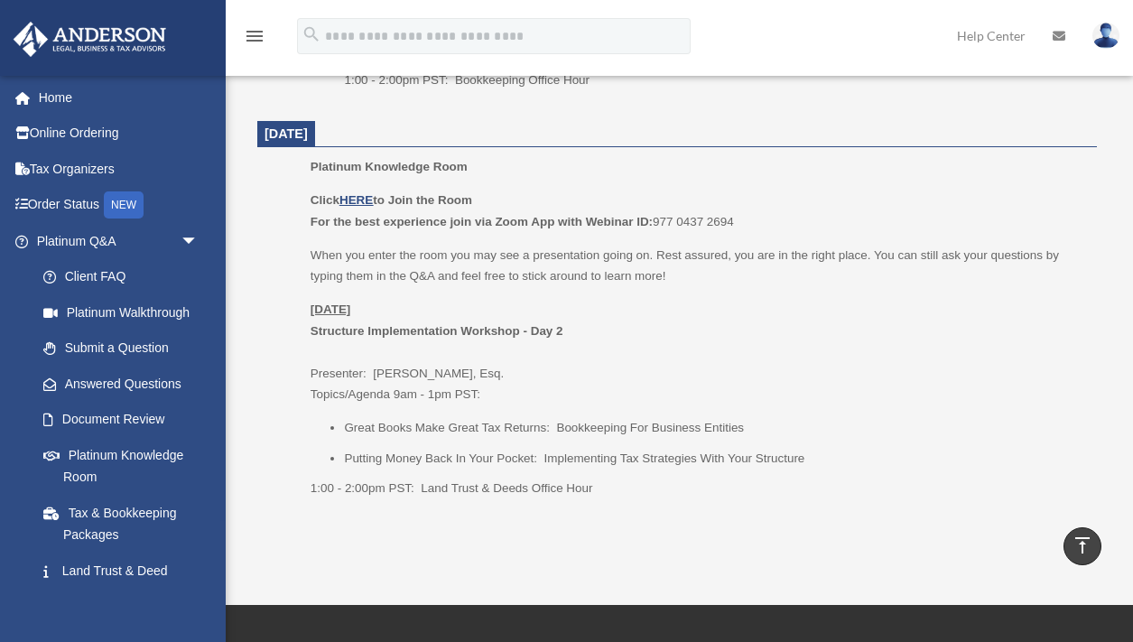
scroll to position [2276, 0]
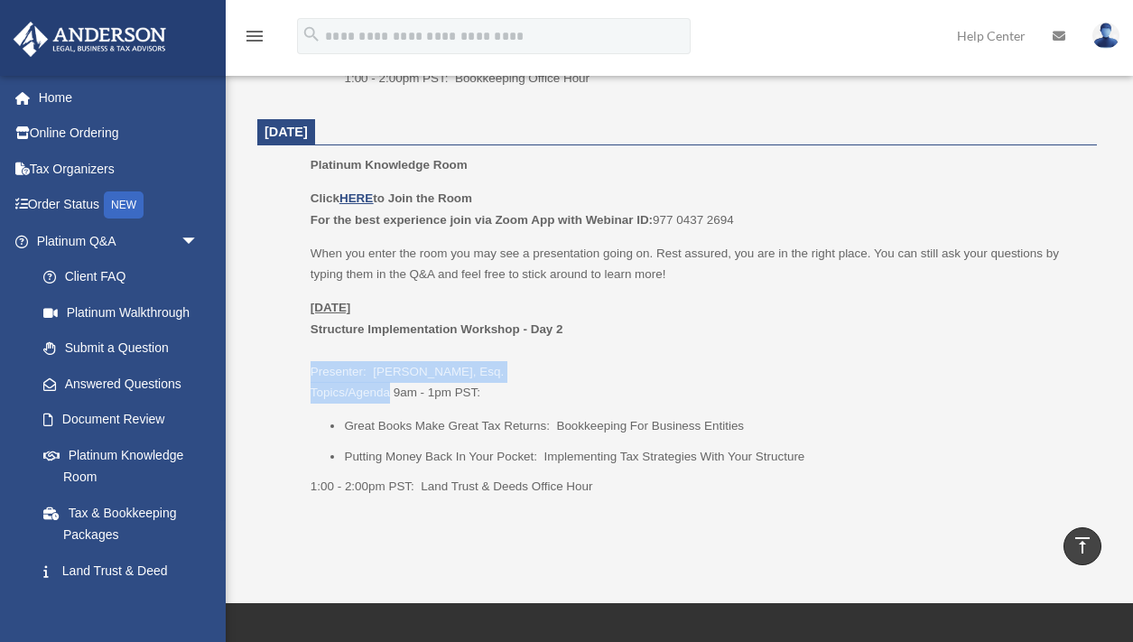
drag, startPoint x: 391, startPoint y: 378, endPoint x: 298, endPoint y: 344, distance: 99.1
click at [298, 344] on ul "Platinum Knowledge Room Click HERE to Join the Room For the best experience joi…" at bounding box center [677, 331] width 814 height 355
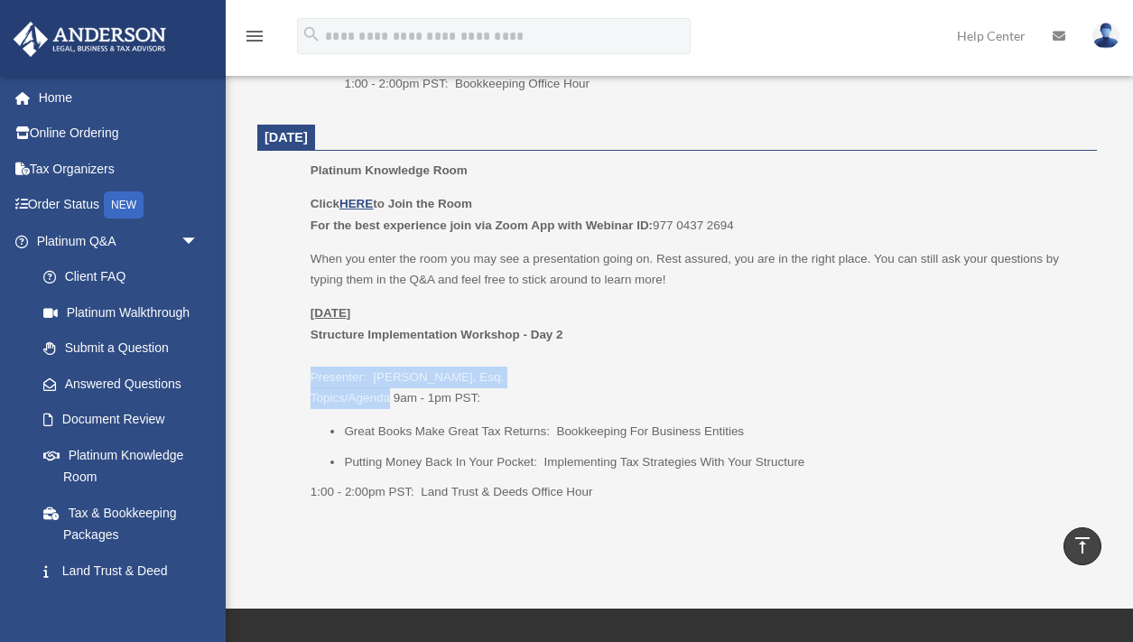
drag, startPoint x: 302, startPoint y: 292, endPoint x: 443, endPoint y: 287, distance: 140.9
click at [443, 287] on ul "Platinum Knowledge Room Click HERE to Join the Room For the best experience joi…" at bounding box center [677, 337] width 814 height 355
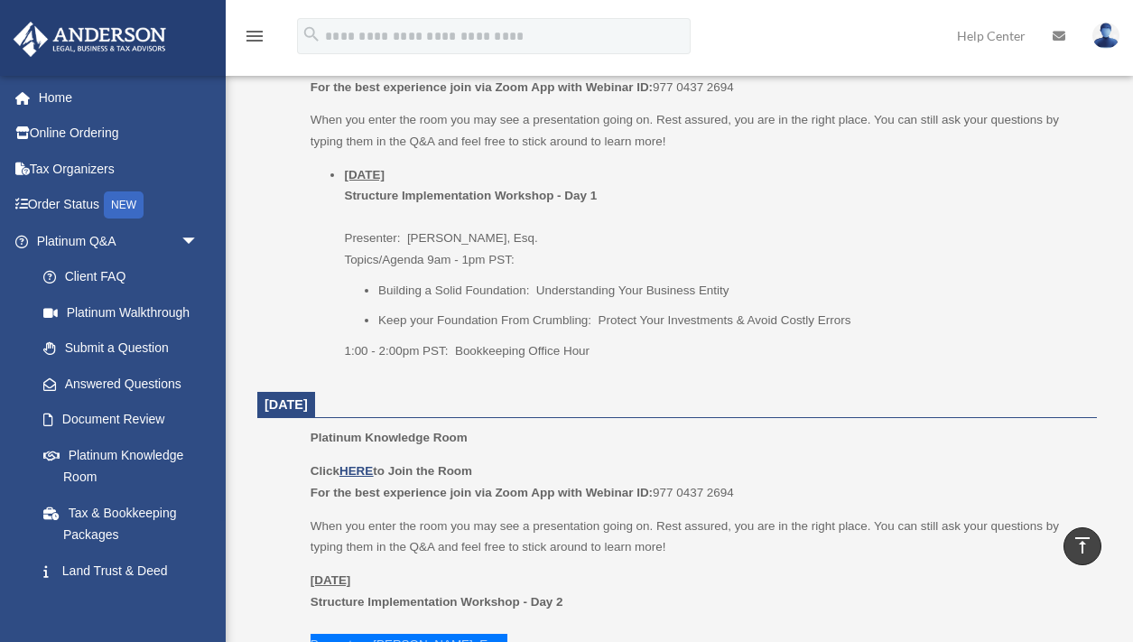
scroll to position [2002, 0]
click at [1085, 542] on icon "vertical_align_top" at bounding box center [1082, 545] width 22 height 22
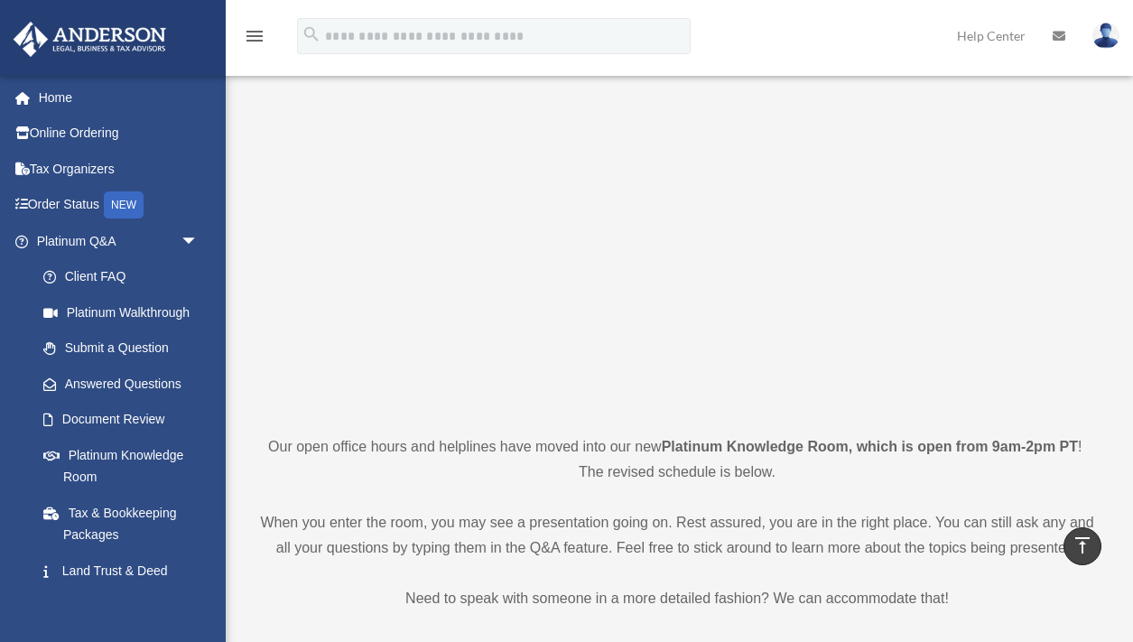
scroll to position [0, 0]
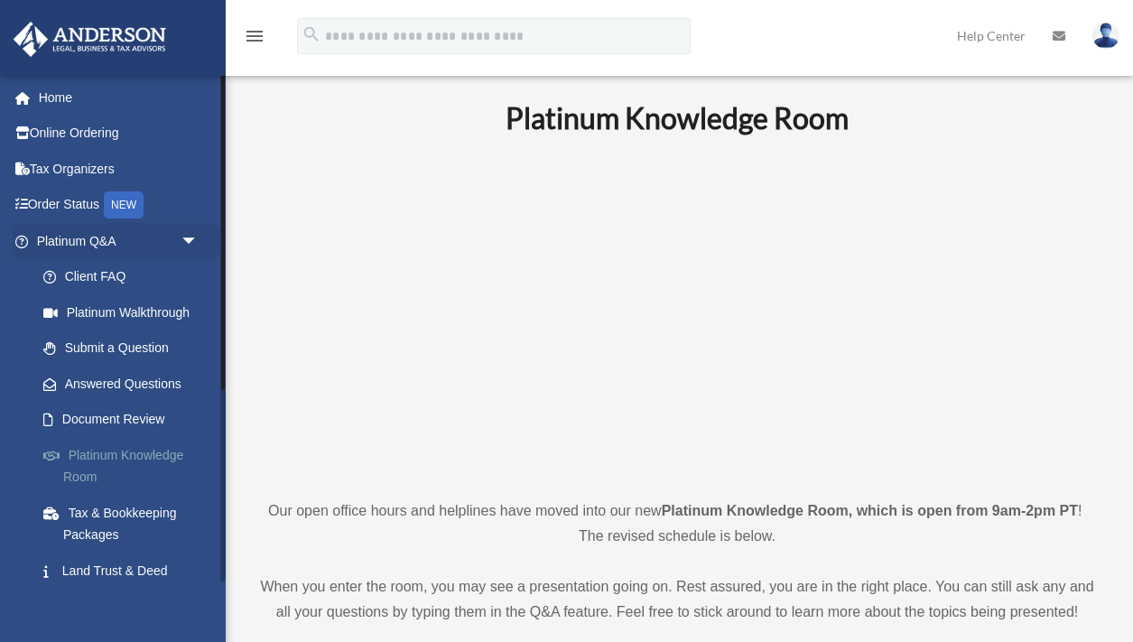
click at [156, 451] on link "Platinum Knowledge Room" at bounding box center [125, 466] width 200 height 58
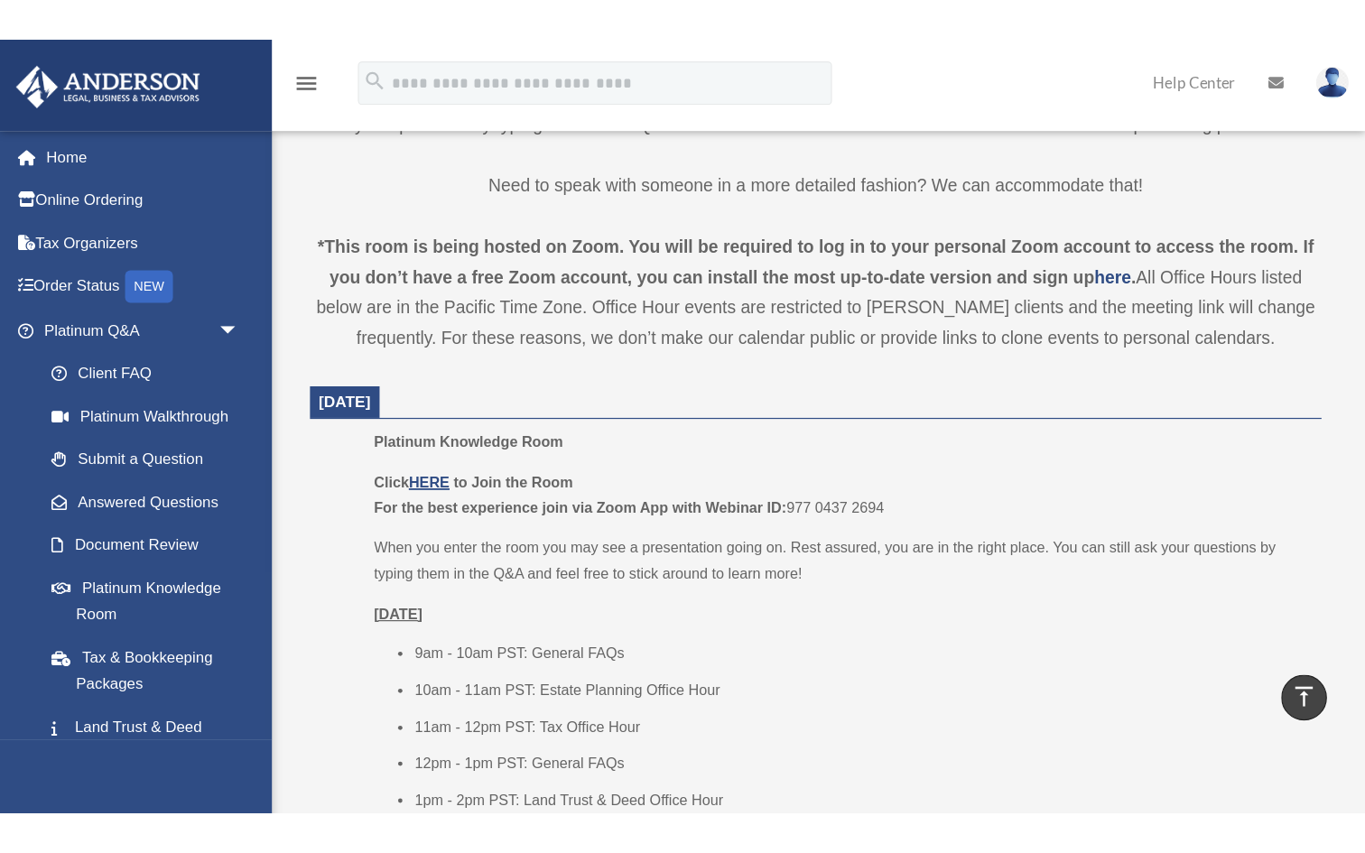
scroll to position [541, 0]
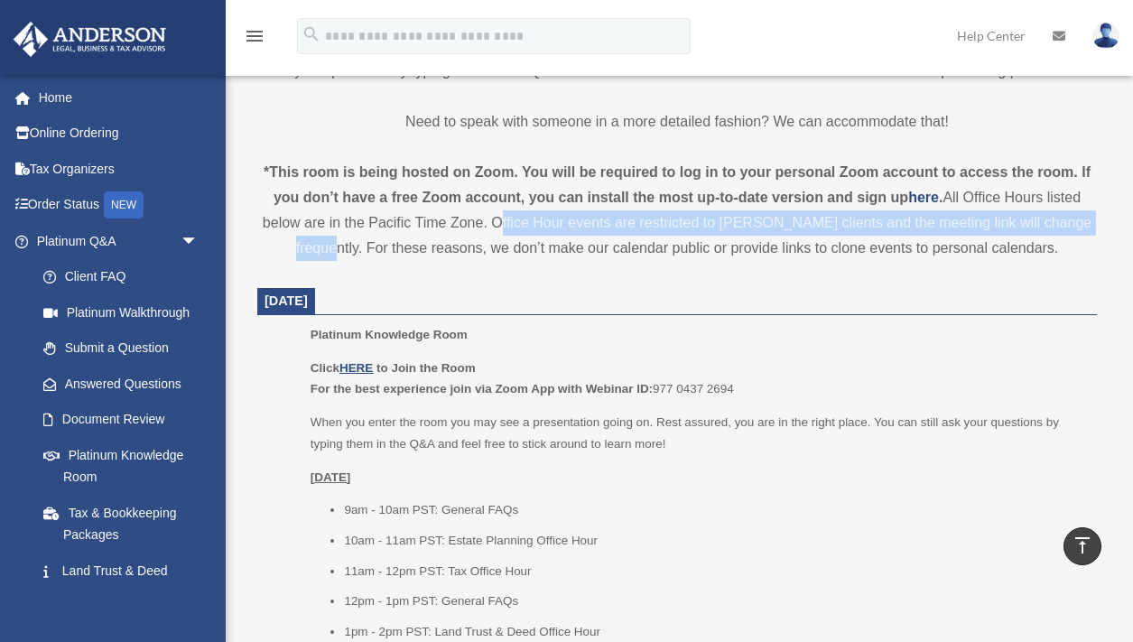
drag, startPoint x: 520, startPoint y: 218, endPoint x: 437, endPoint y: 236, distance: 85.0
click at [361, 249] on div "*This room is being hosted on Zoom. You will be required to log in to your pers…" at bounding box center [676, 210] width 839 height 101
copy div "Office Hour events are restricted to Anderson clients and the meeting link will…"
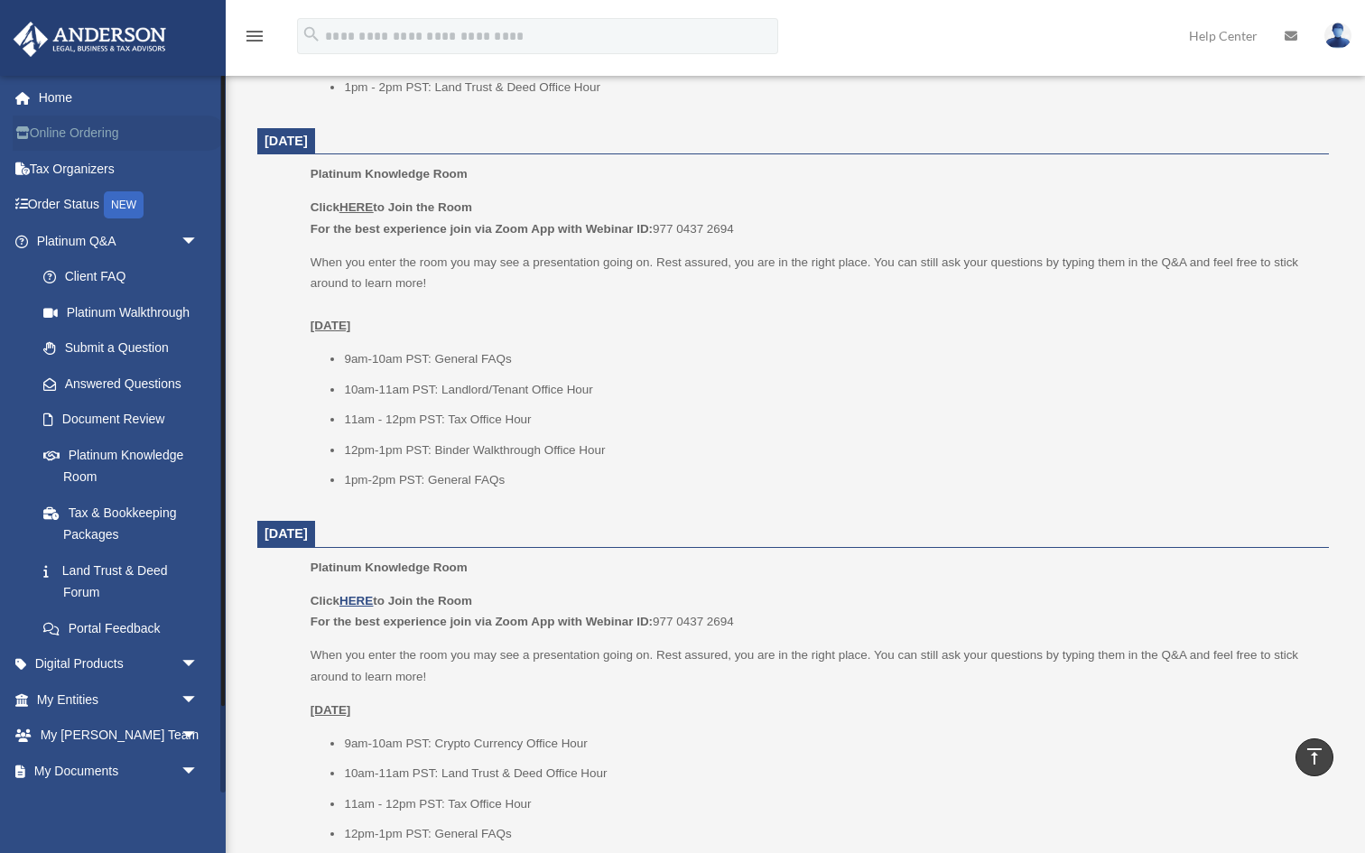
scroll to position [0, 0]
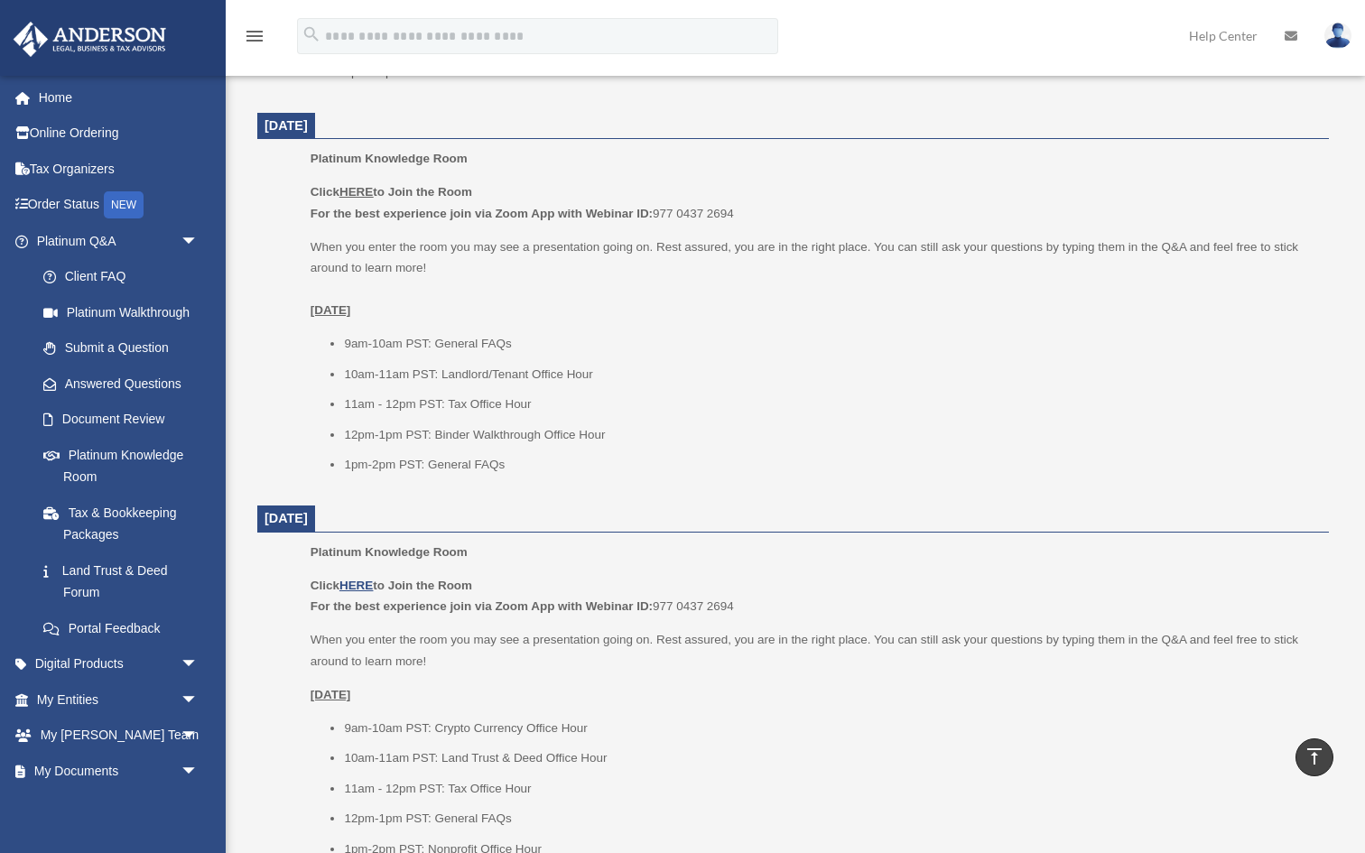
drag, startPoint x: 207, startPoint y: 4, endPoint x: 520, endPoint y: 16, distance: 313.5
click at [457, 13] on div "menu search Site Menu add studio@rodrickmoore.net My Profile Reset Password Log…" at bounding box center [682, 37] width 1365 height 75
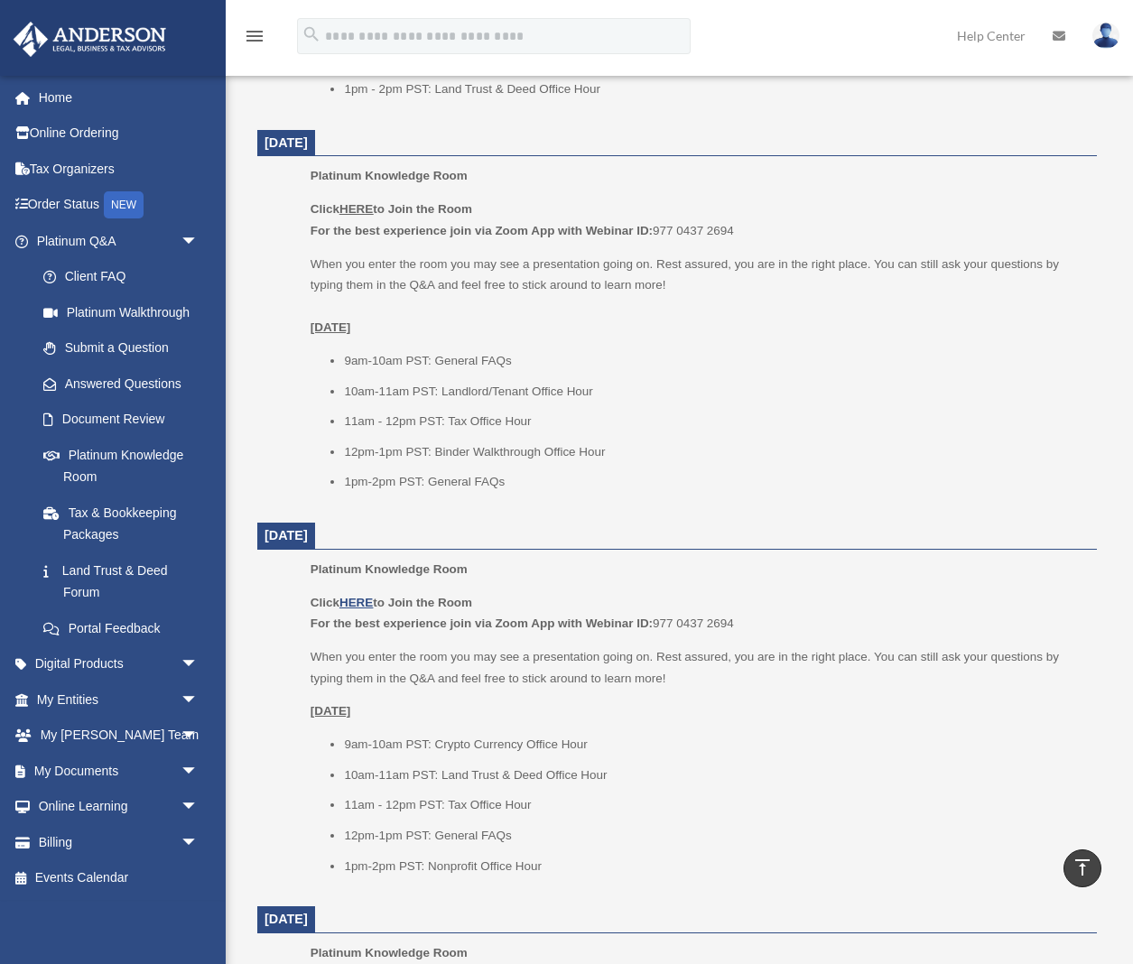
scroll to position [1082, 0]
click at [109, 641] on link "Events Calendar" at bounding box center [119, 878] width 213 height 36
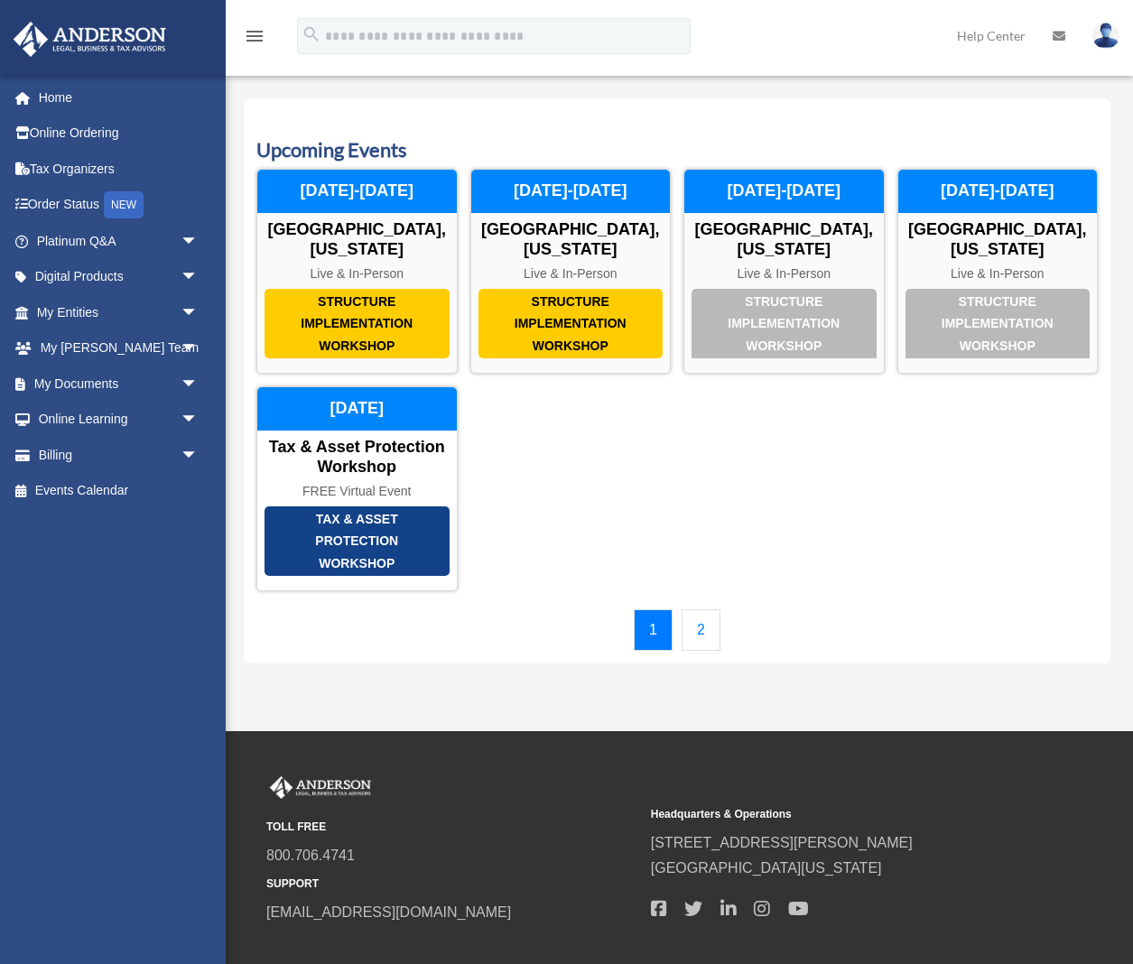
click at [699, 609] on link "2" at bounding box center [700, 630] width 39 height 42
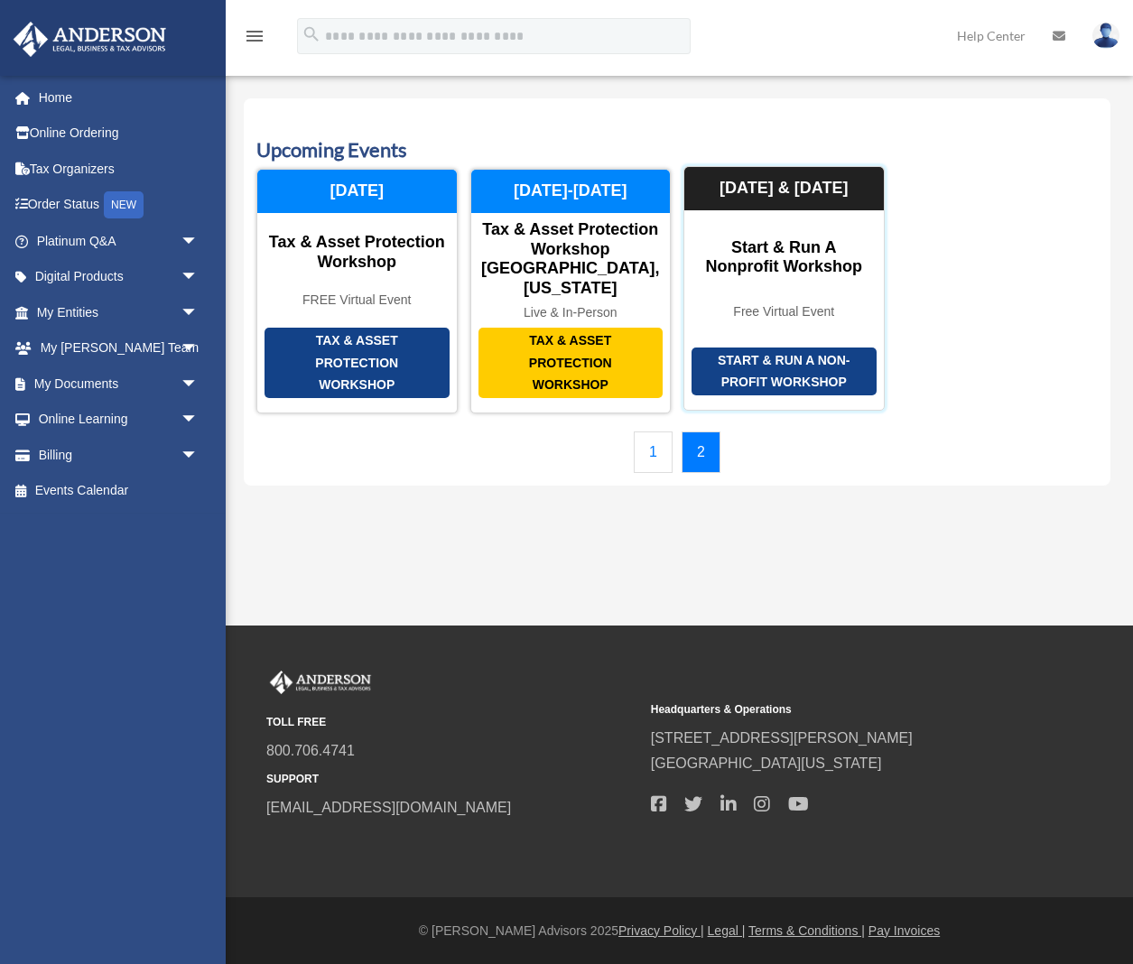
click at [853, 348] on div "Start & Run a Non-Profit Workshop" at bounding box center [783, 372] width 185 height 48
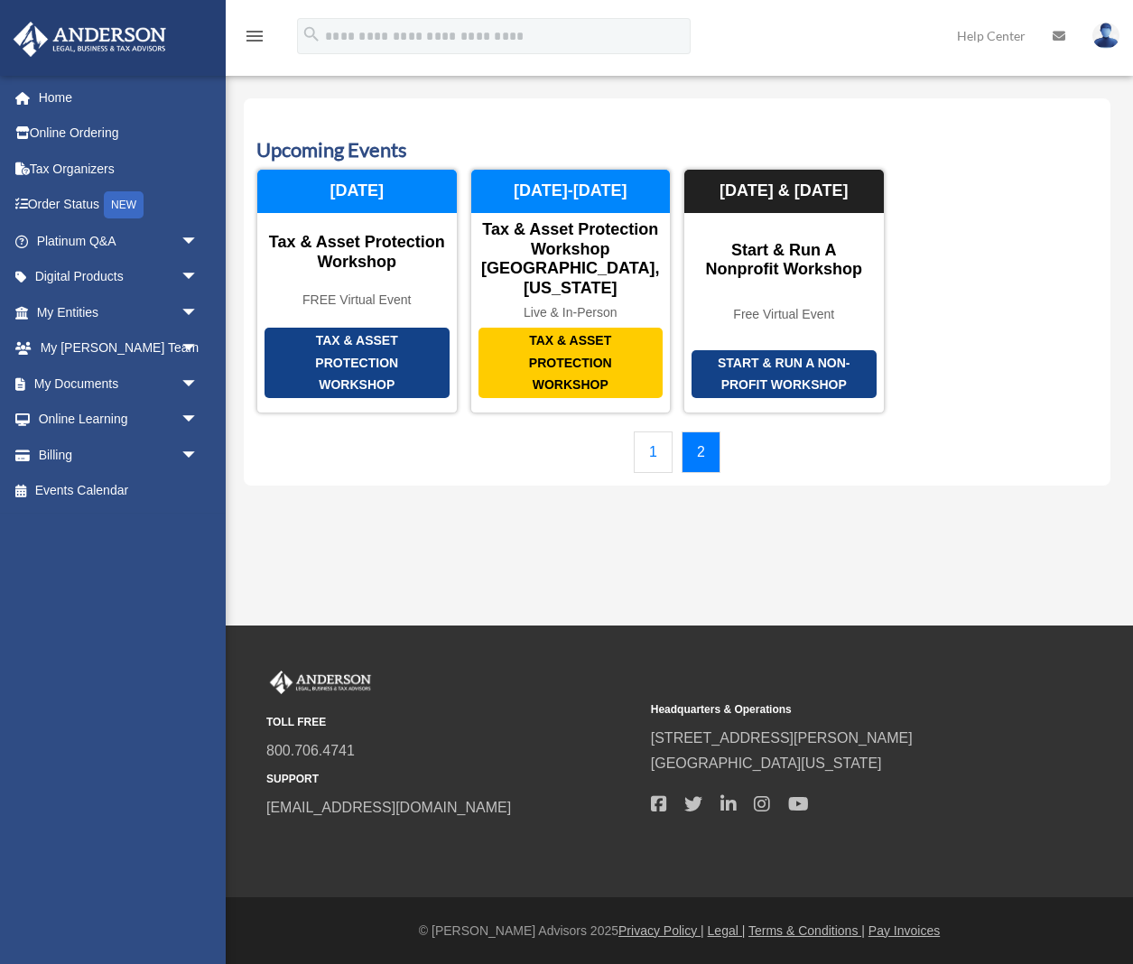
click at [644, 431] on link "1" at bounding box center [653, 452] width 39 height 42
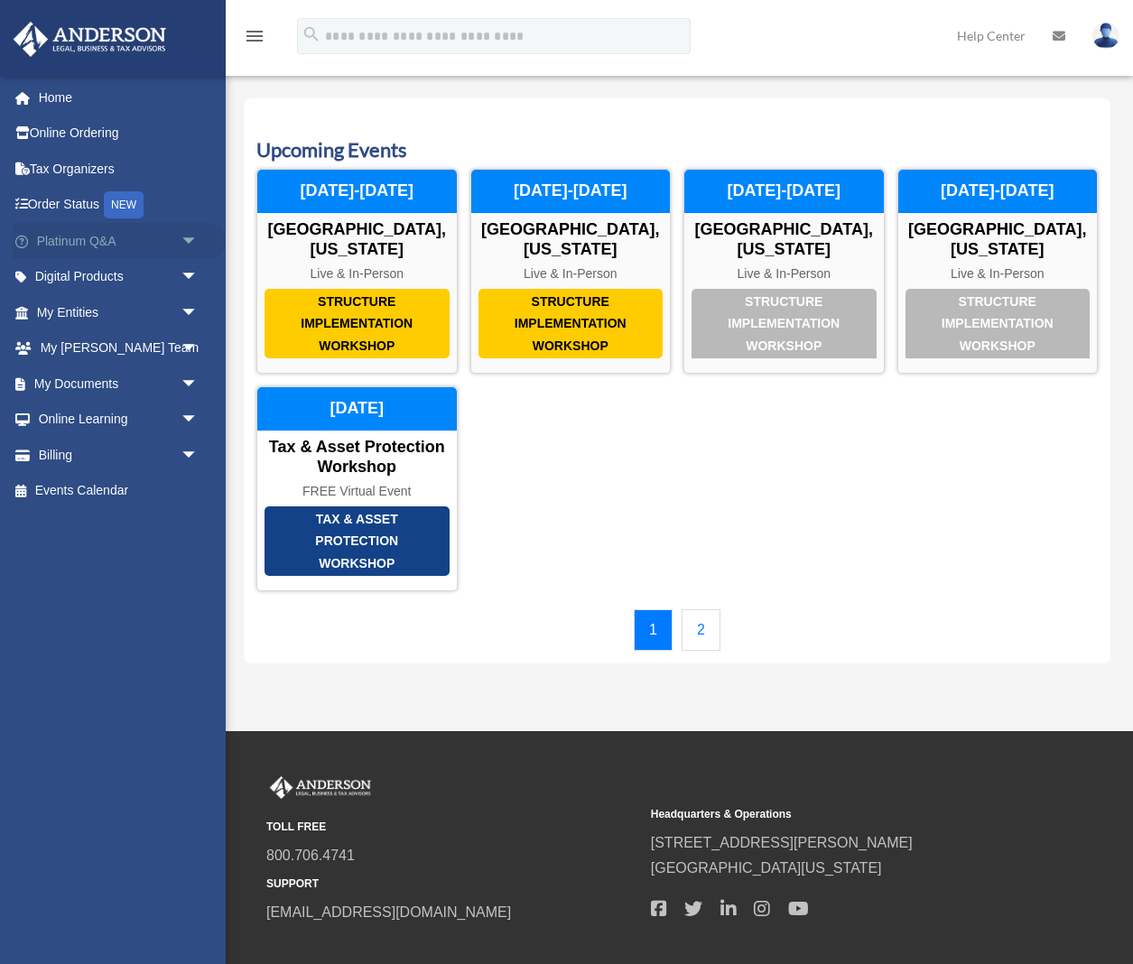
click at [188, 238] on span "arrow_drop_down" at bounding box center [199, 241] width 36 height 37
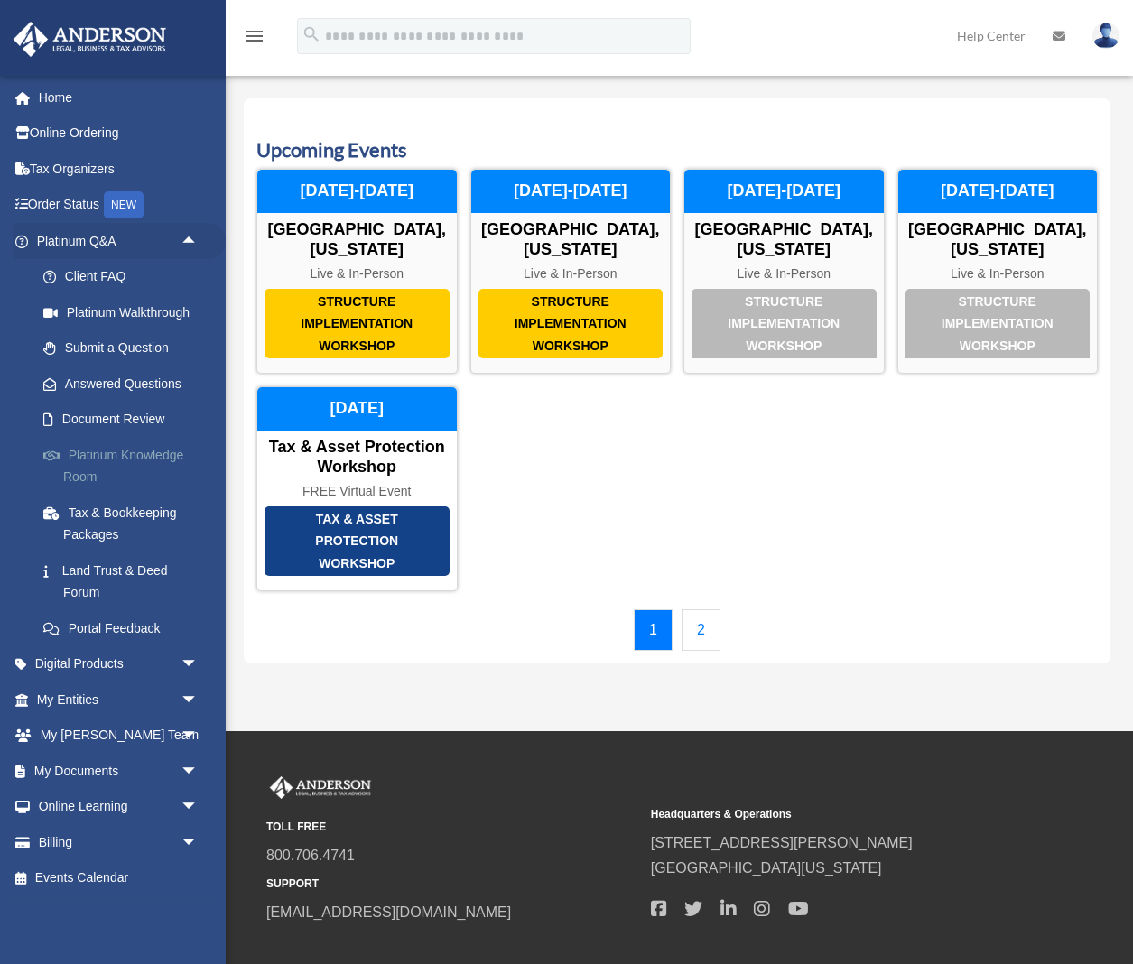
click at [136, 448] on link "Platinum Knowledge Room" at bounding box center [125, 466] width 200 height 58
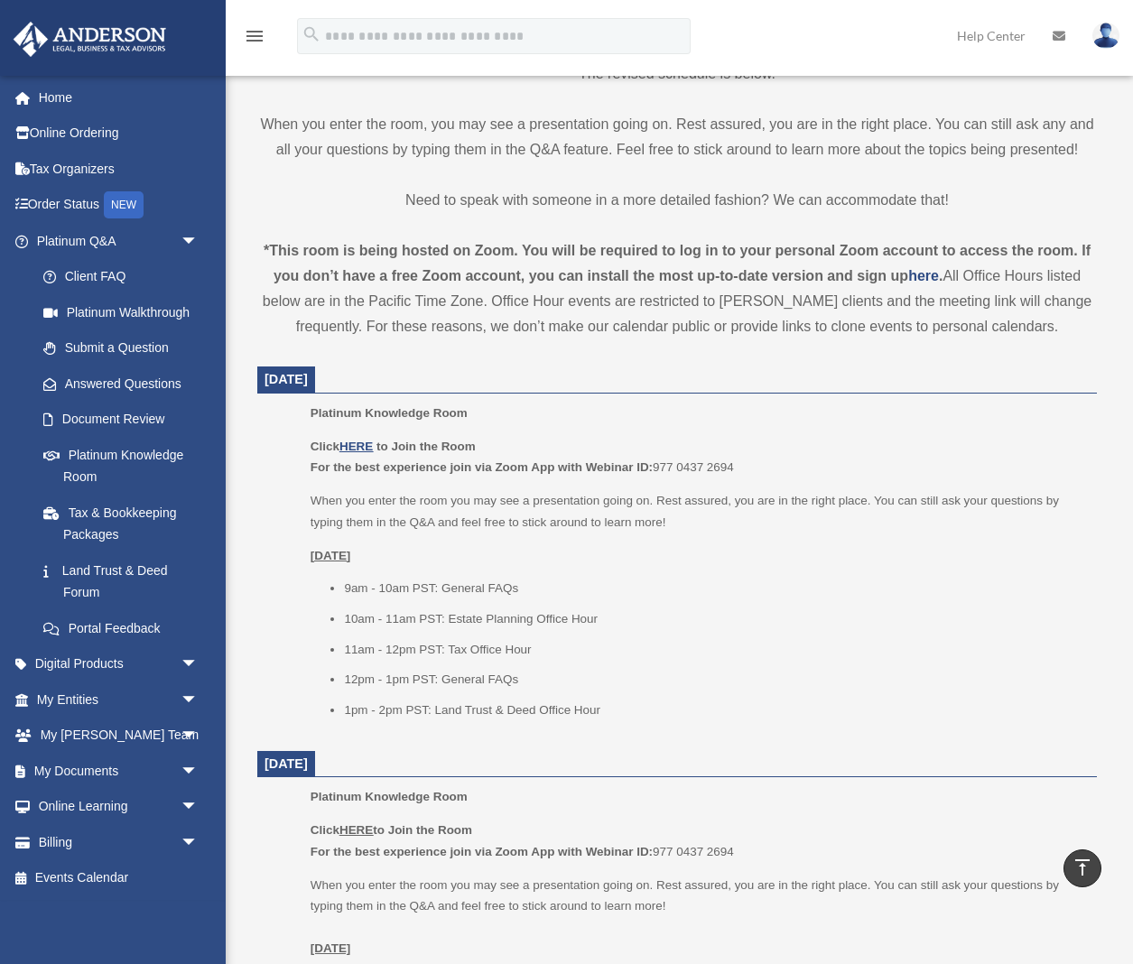
scroll to position [459, 0]
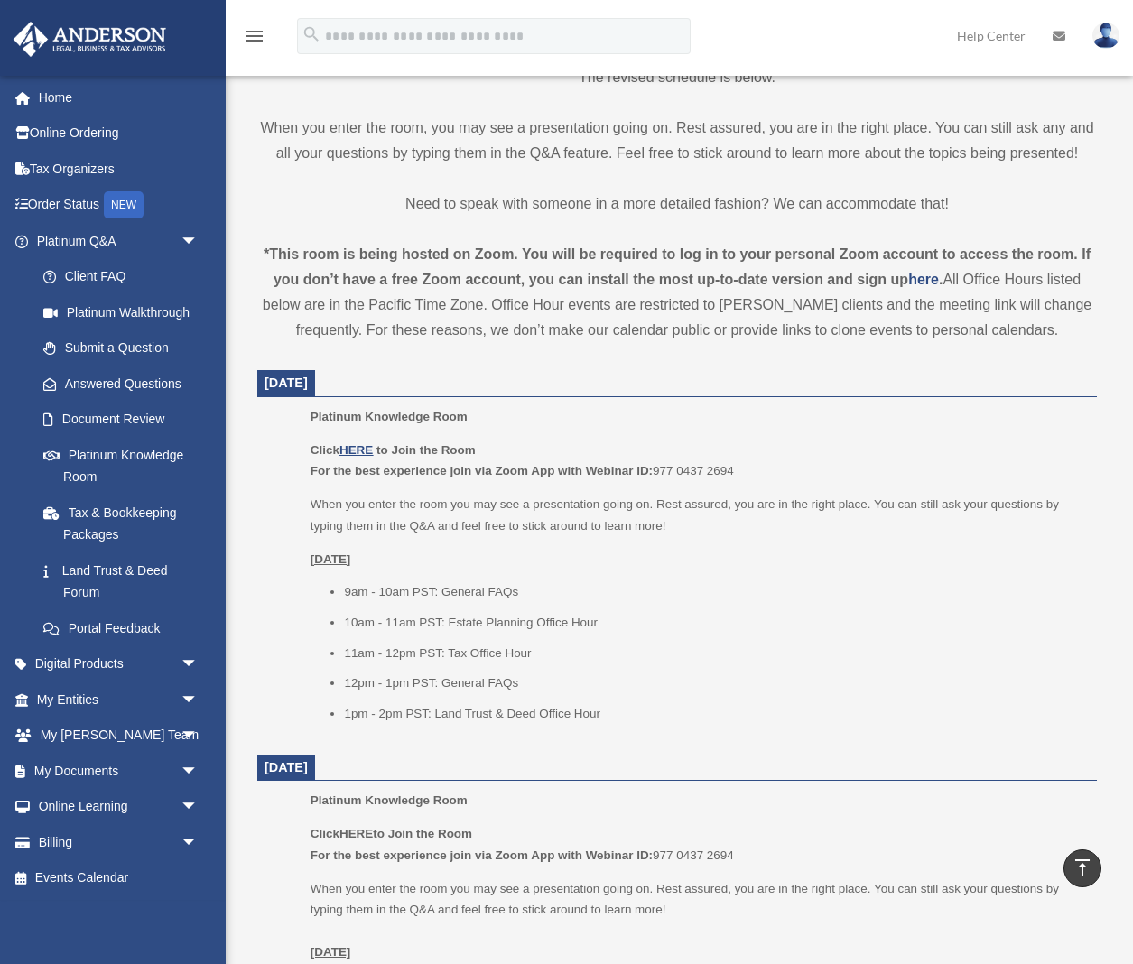
drag, startPoint x: 354, startPoint y: 444, endPoint x: 946, endPoint y: 574, distance: 606.2
click at [946, 574] on div "Click HERE to Join the Room For the best experience join via Zoom App with Webi…" at bounding box center [697, 582] width 774 height 284
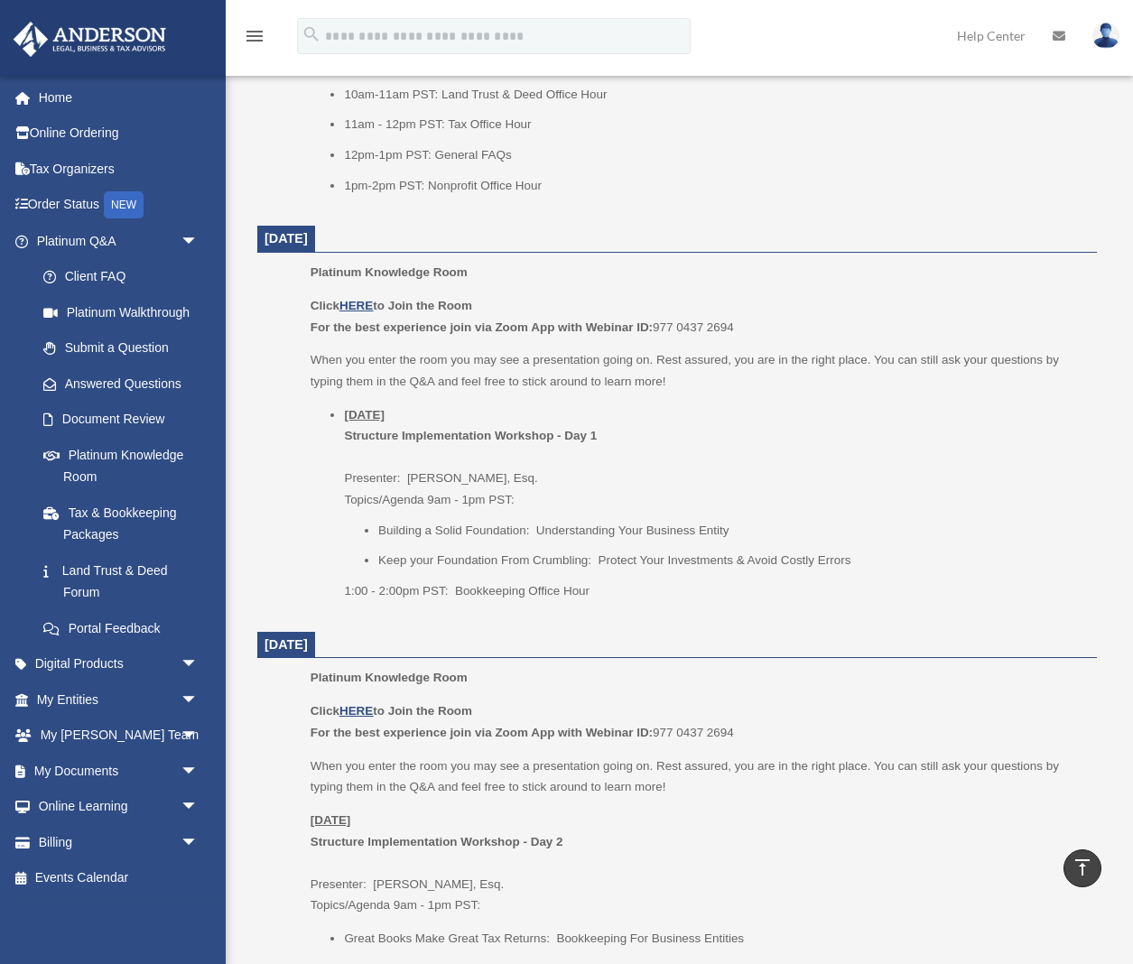
scroll to position [1762, 0]
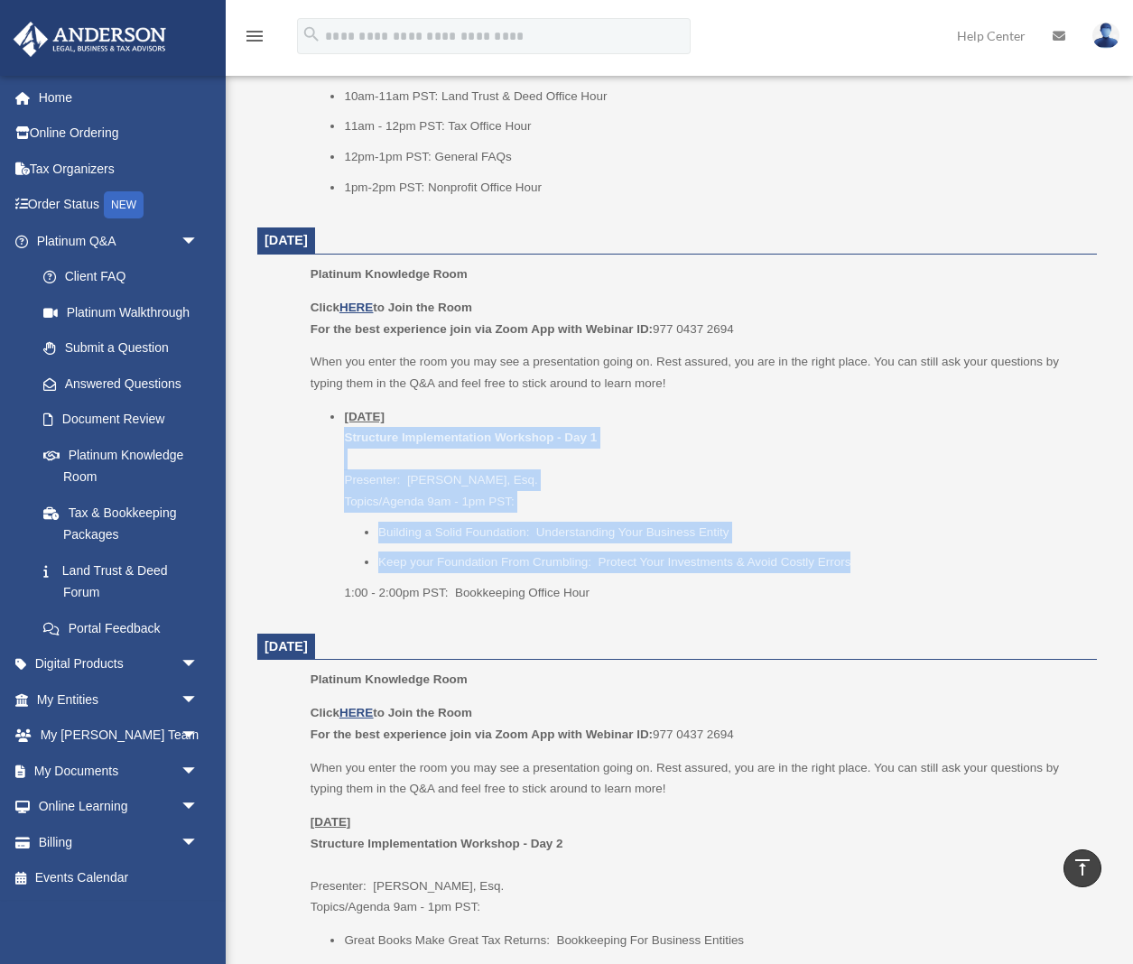
drag, startPoint x: 345, startPoint y: 417, endPoint x: 937, endPoint y: 554, distance: 607.8
click at [937, 554] on li "[DATE] Structure Implementation Workshop - Day 1 Presenter: [PERSON_NAME], Esq.…" at bounding box center [714, 504] width 740 height 197
copy li "Structure Implementation Workshop - Day 1 Presenter: [PERSON_NAME], Esq. Topics…"
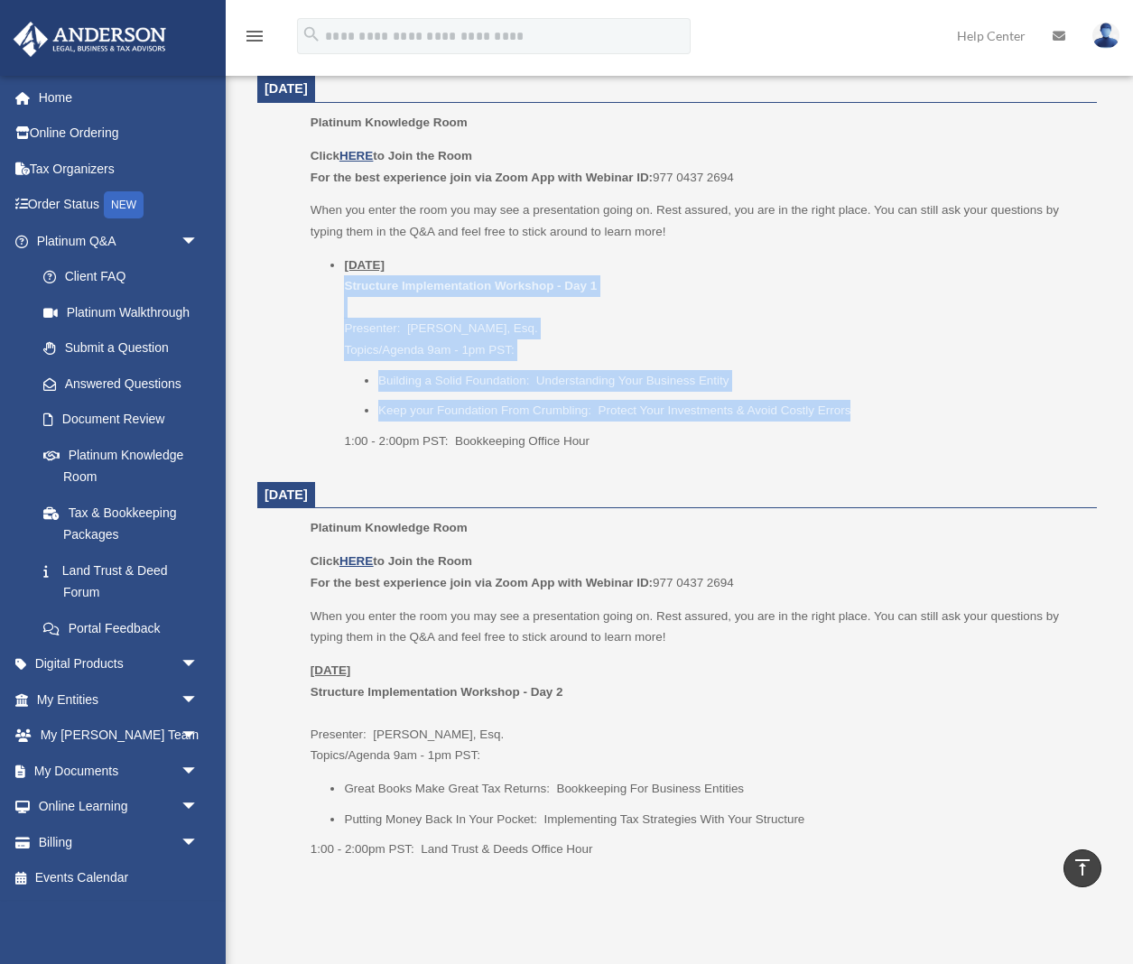
scroll to position [1904, 0]
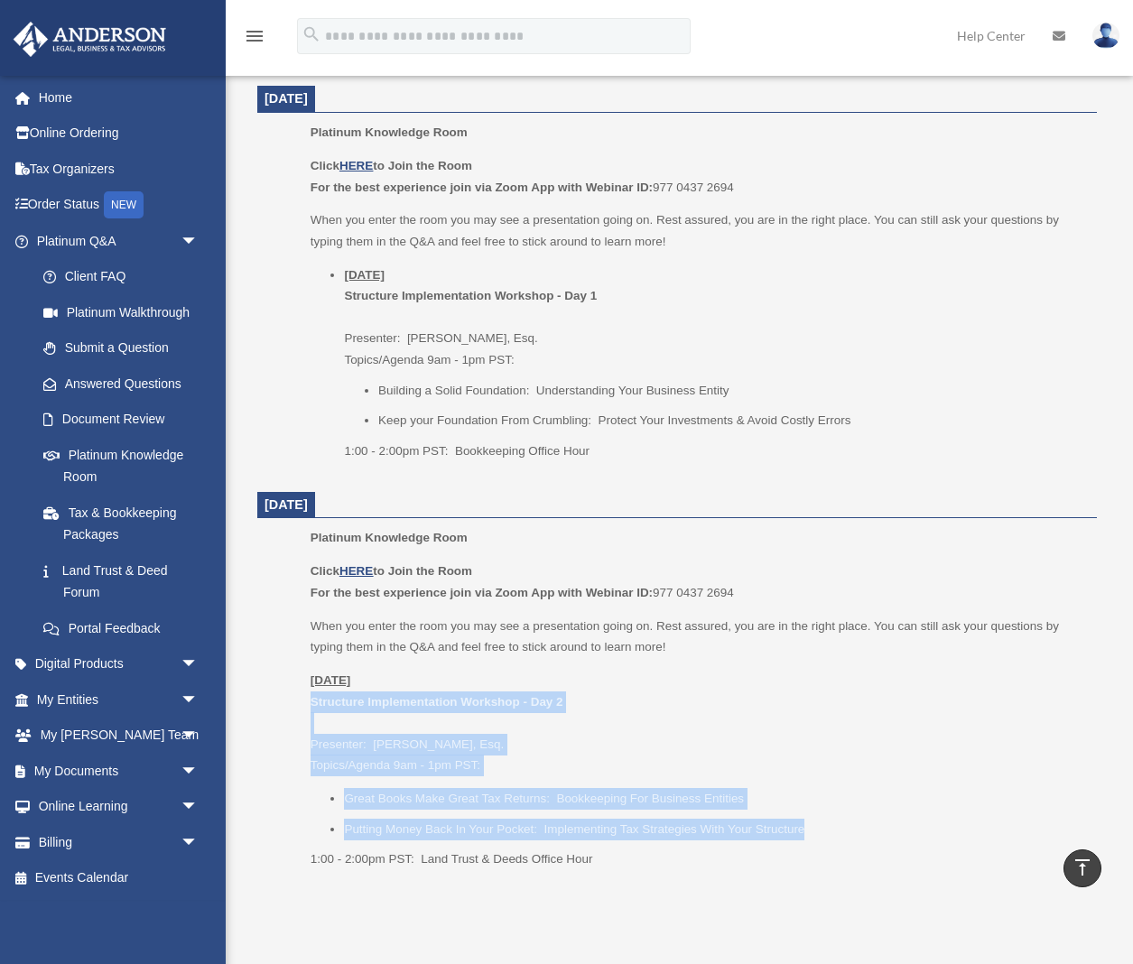
drag, startPoint x: 323, startPoint y: 689, endPoint x: 820, endPoint y: 799, distance: 508.5
click at [820, 799] on div "Click HERE to Join the Room For the best experience join via Zoom App with Webi…" at bounding box center [697, 716] width 774 height 310
copy div "Structure Implementation Workshop - Day 2 Presenter: [PERSON_NAME], Esq. Topics…"
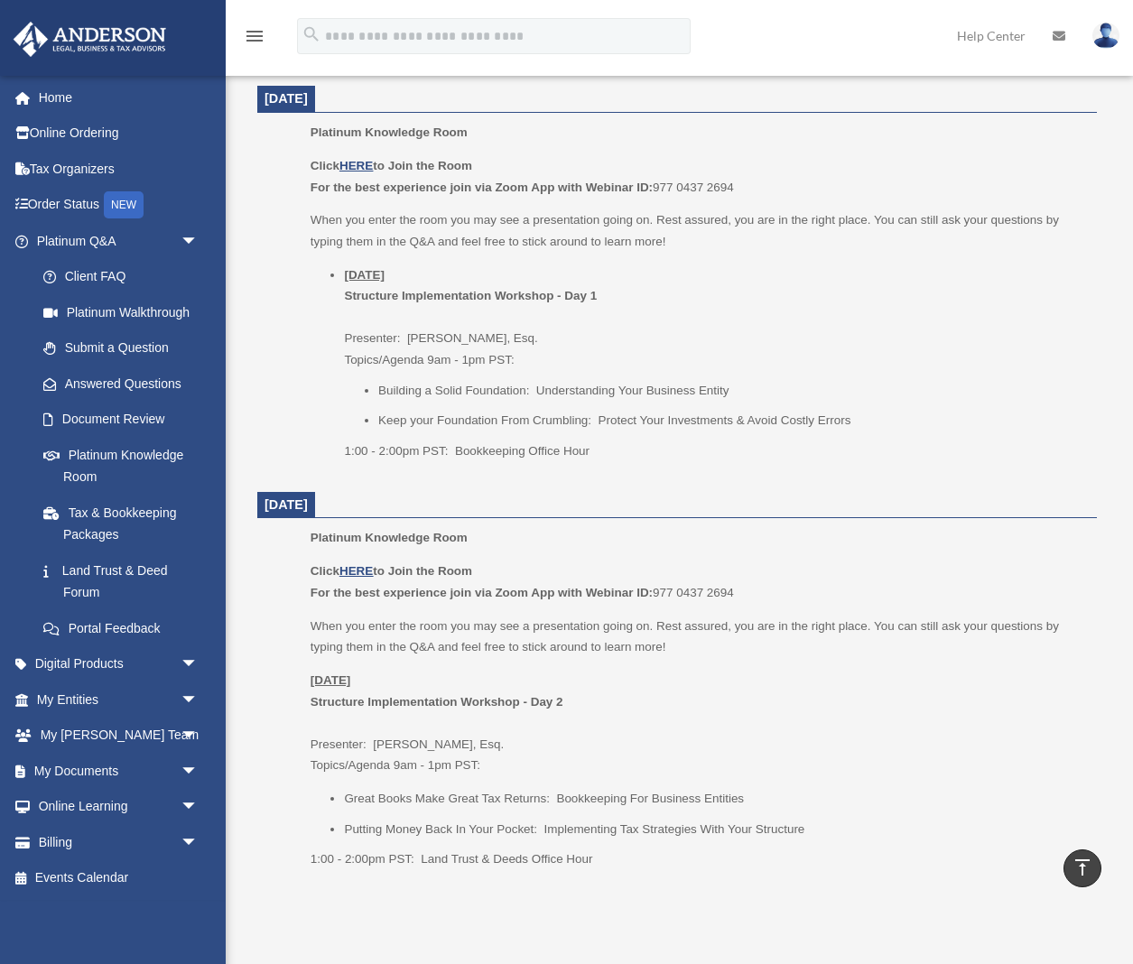
click at [924, 622] on p "When you enter the room you may see a presentation going on. Rest assured, you …" at bounding box center [697, 637] width 774 height 42
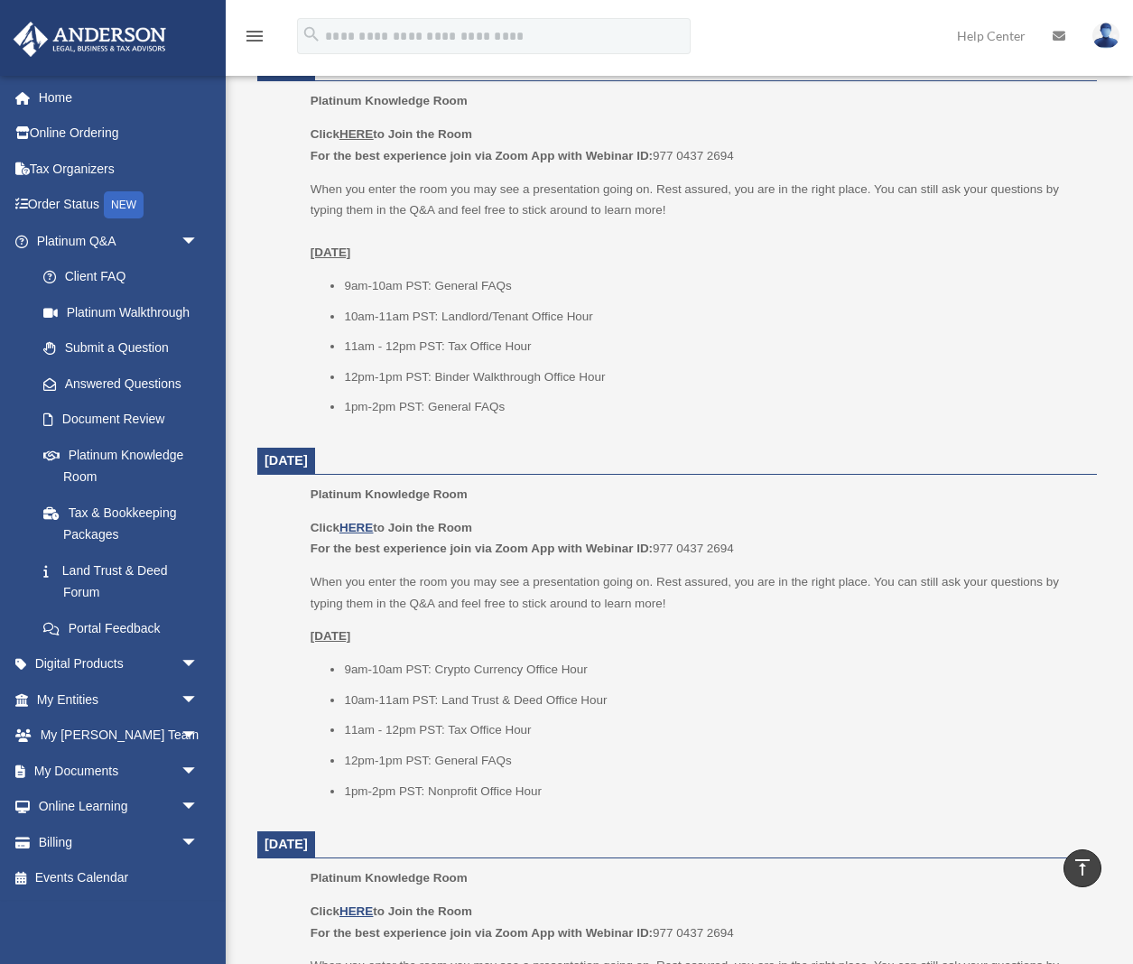
scroll to position [1159, 0]
click at [93, 868] on link "Events Calendar" at bounding box center [119, 878] width 213 height 36
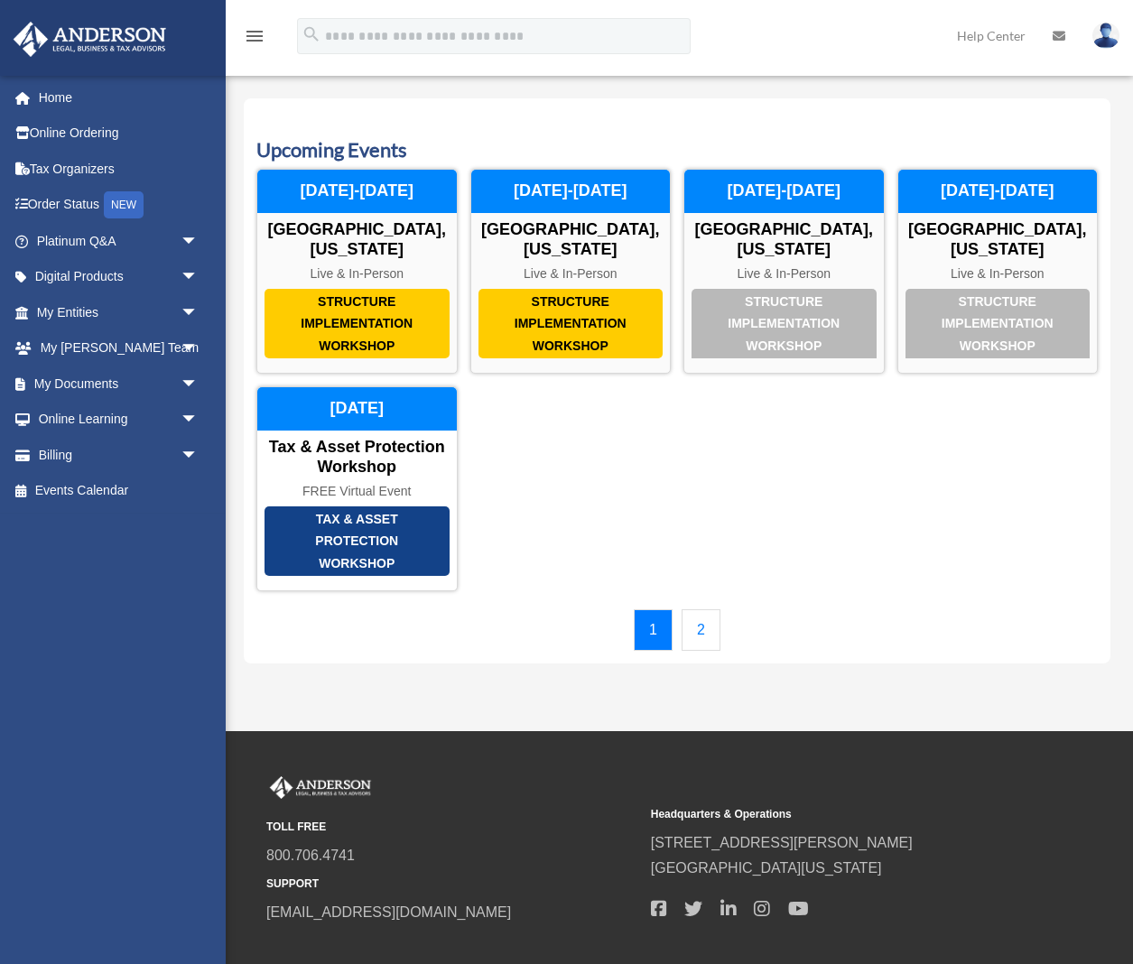
click at [703, 609] on link "2" at bounding box center [700, 630] width 39 height 42
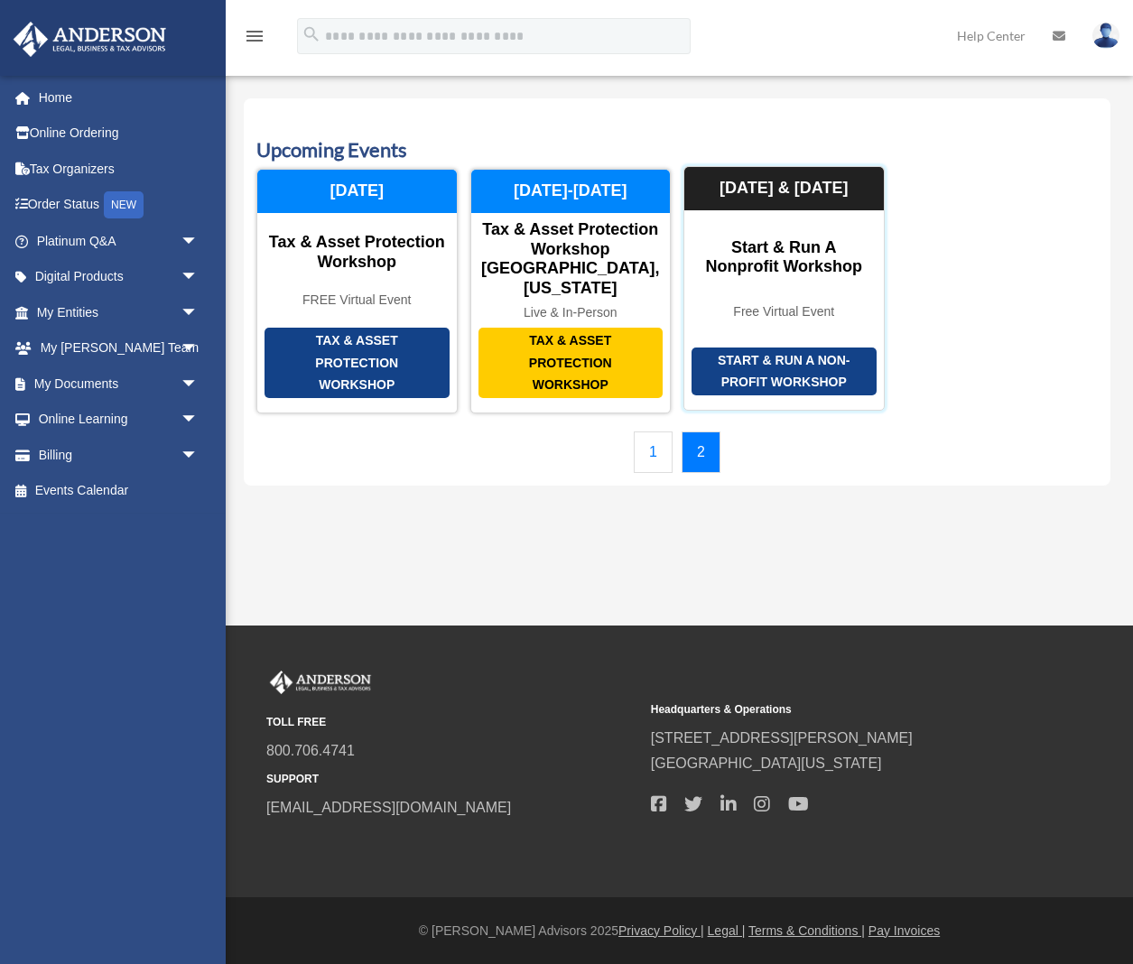
click at [811, 348] on div "Start & Run a Non-Profit Workshop" at bounding box center [783, 372] width 185 height 48
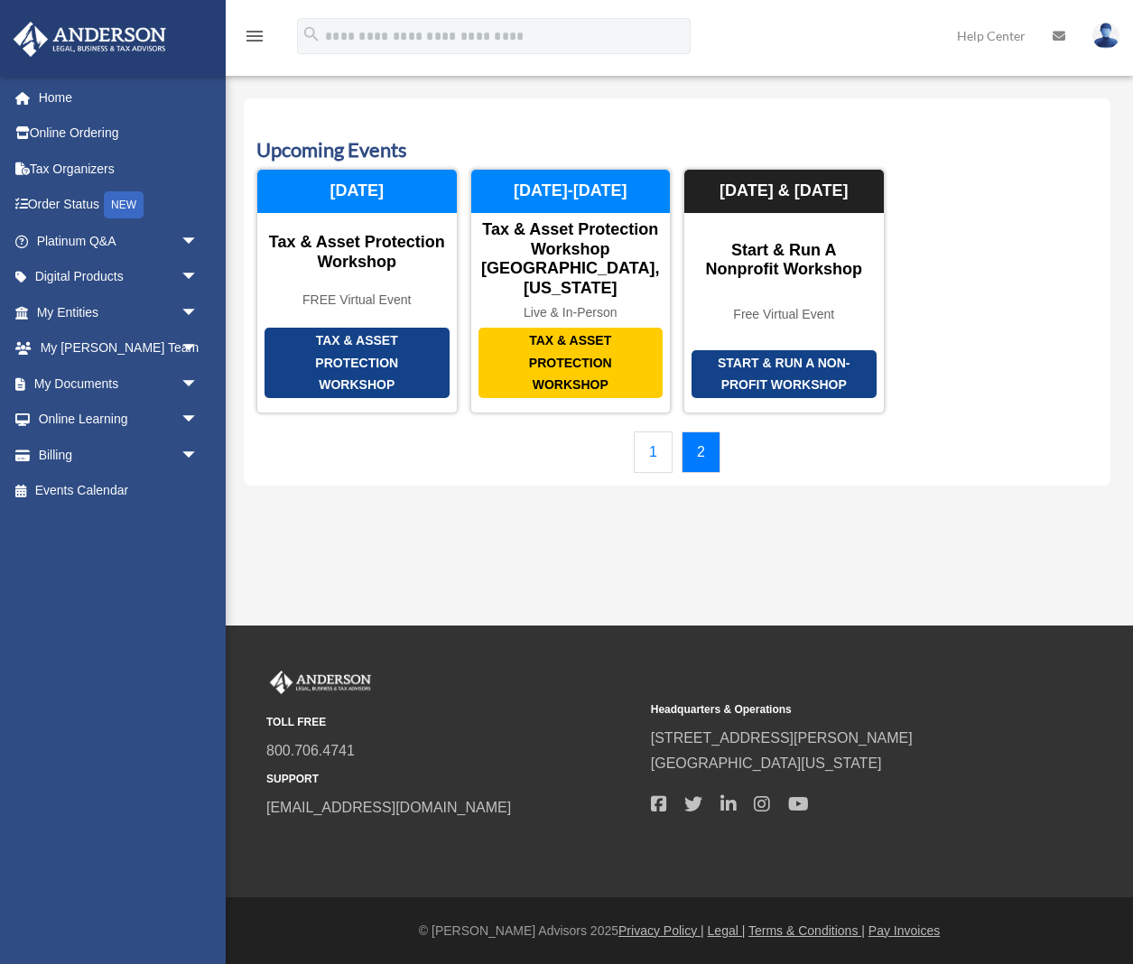
click at [658, 431] on link "1" at bounding box center [653, 452] width 39 height 42
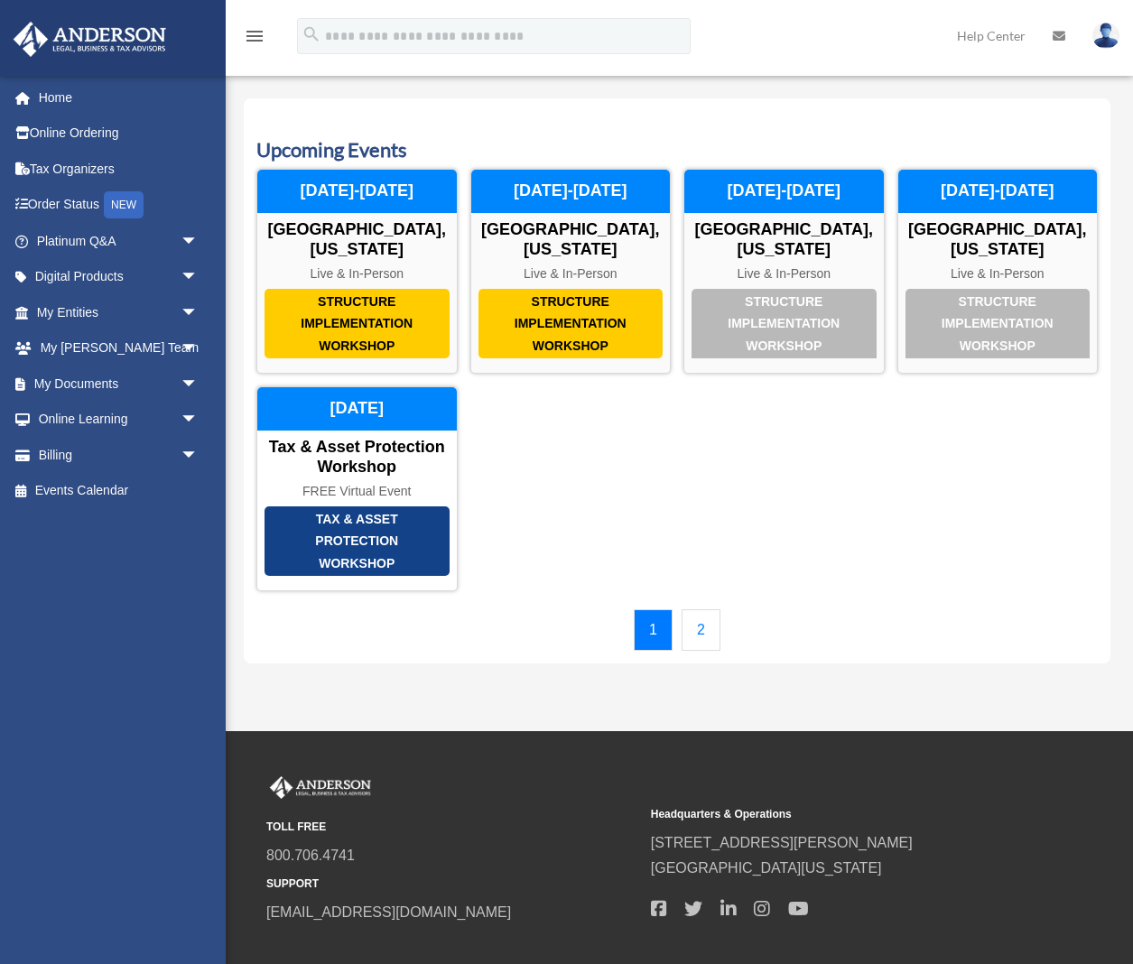
click at [705, 618] on link "2" at bounding box center [700, 630] width 39 height 42
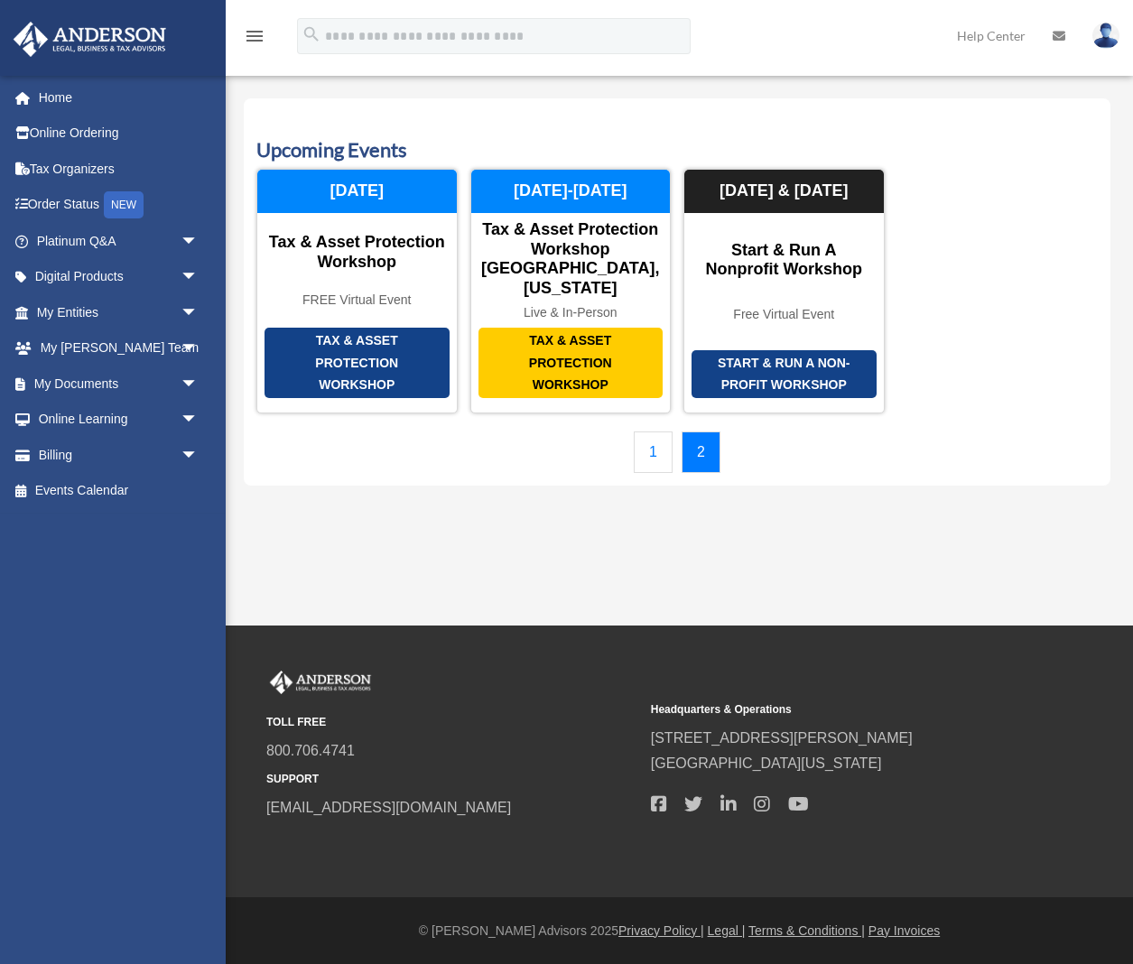
click at [651, 431] on link "1" at bounding box center [653, 452] width 39 height 42
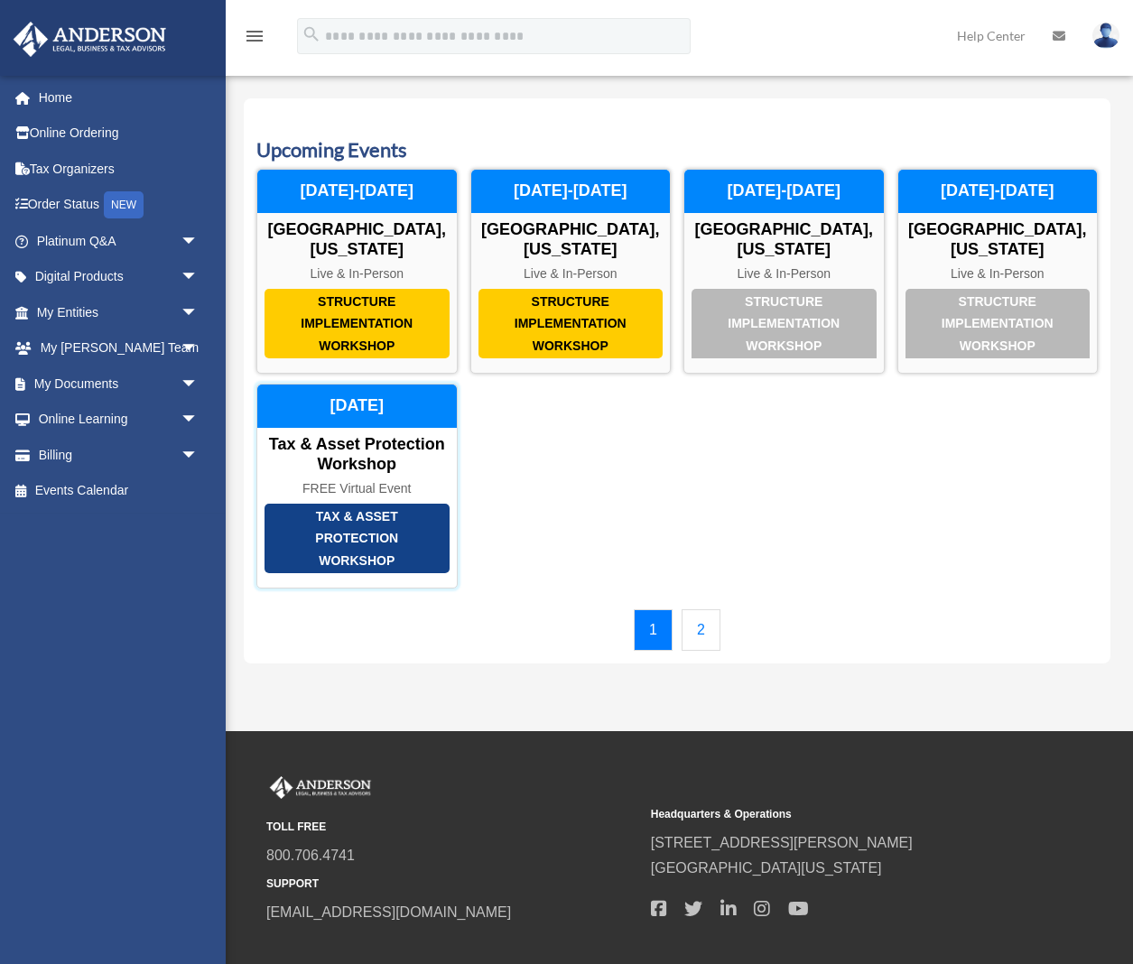
click at [404, 437] on div "Tax & Asset Protection Workshop" at bounding box center [356, 454] width 199 height 39
